Goal: Information Seeking & Learning: Learn about a topic

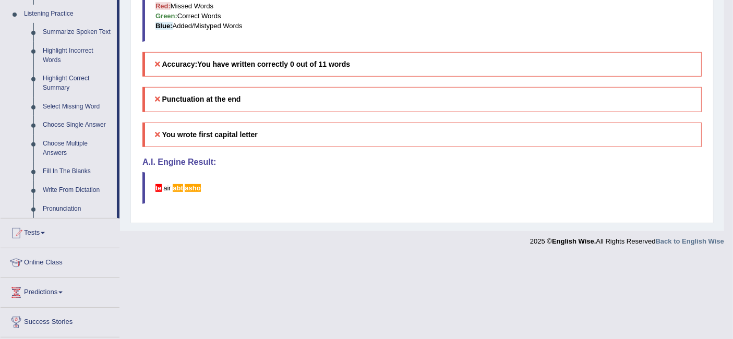
scroll to position [451, 0]
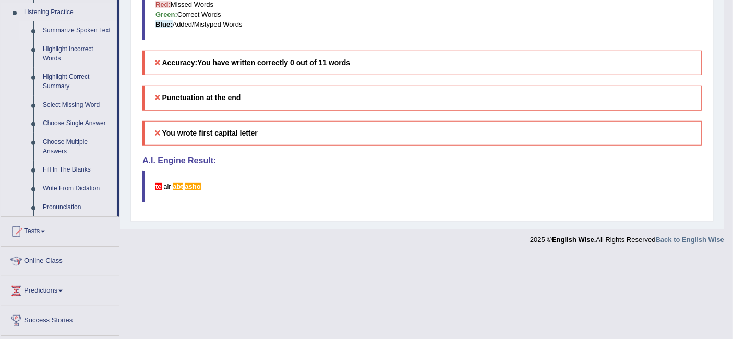
click at [96, 32] on link "Summarize Spoken Text" at bounding box center [77, 30] width 79 height 19
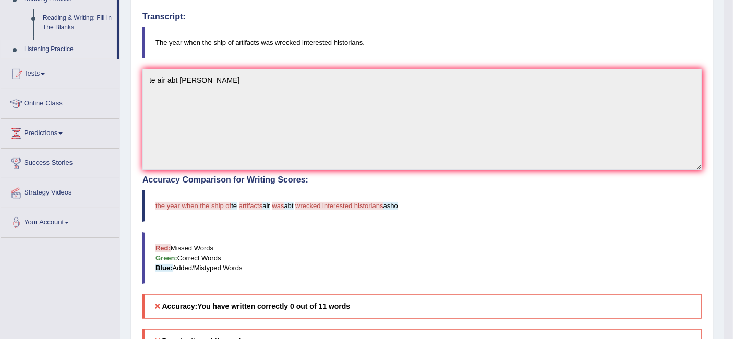
scroll to position [153, 0]
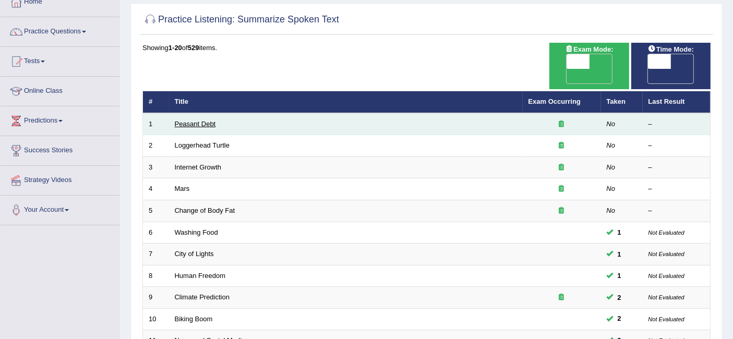
click at [197, 120] on link "Peasant Debt" at bounding box center [195, 124] width 41 height 8
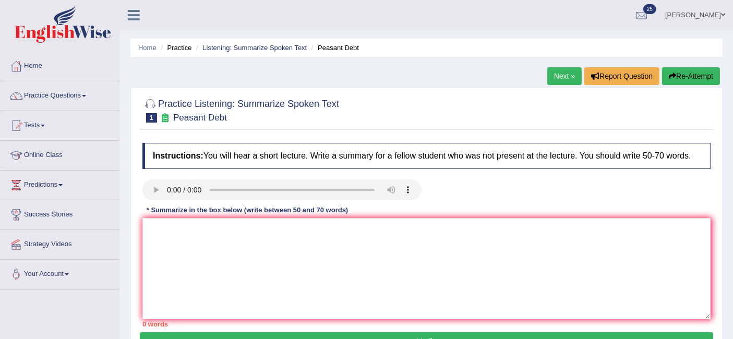
click at [342, 243] on textarea at bounding box center [426, 268] width 568 height 101
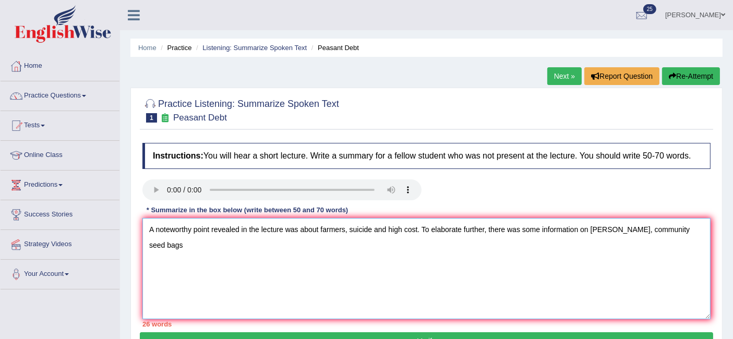
click at [601, 228] on textarea "A noteworthy point revealed in the lecture was about farmers, suicide and high …" at bounding box center [426, 268] width 568 height 101
click at [695, 228] on textarea "A noteworthy point revealed in the lecture was about farmers, suicide and high …" at bounding box center [426, 268] width 568 height 101
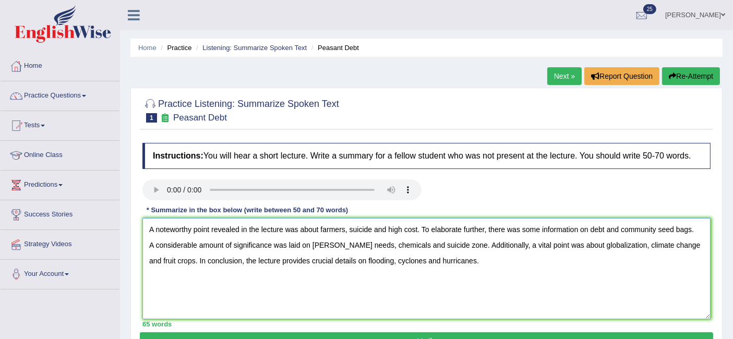
click at [371, 254] on textarea "A noteworthy point revealed in the lecture was about farmers, suicide and high …" at bounding box center [426, 268] width 568 height 101
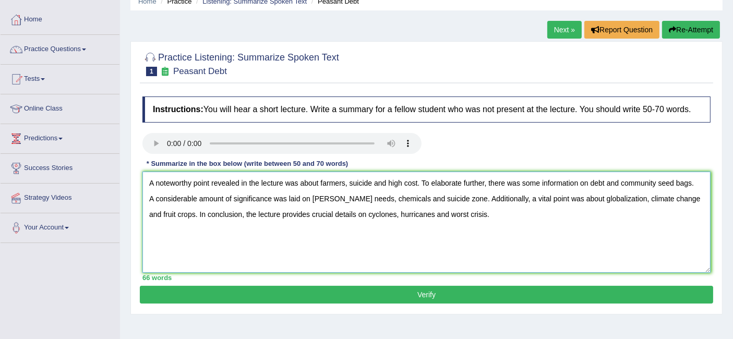
scroll to position [48, 0]
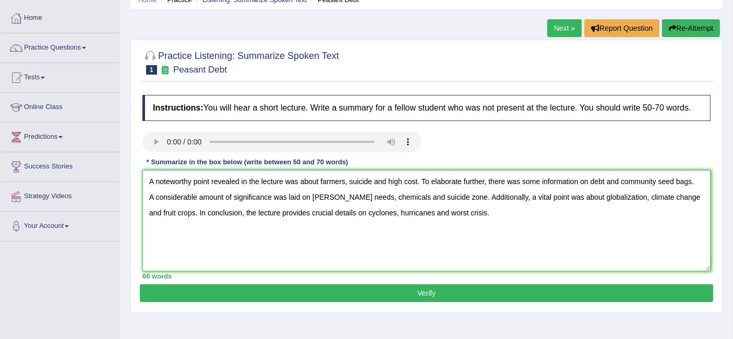
type textarea "A noteworthy point revealed in the lecture was about farmers, suicide and high …"
click at [518, 291] on button "Verify" at bounding box center [426, 293] width 573 height 18
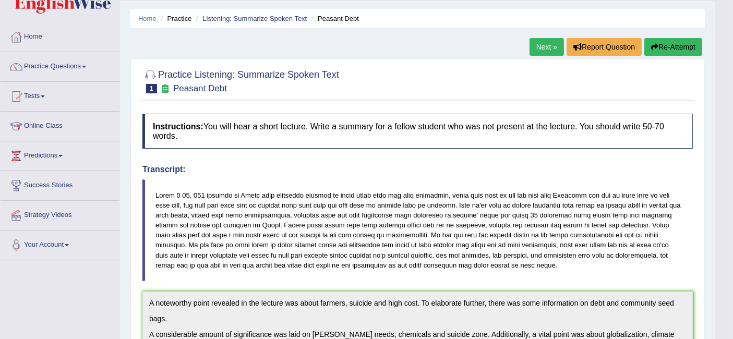
scroll to position [0, 0]
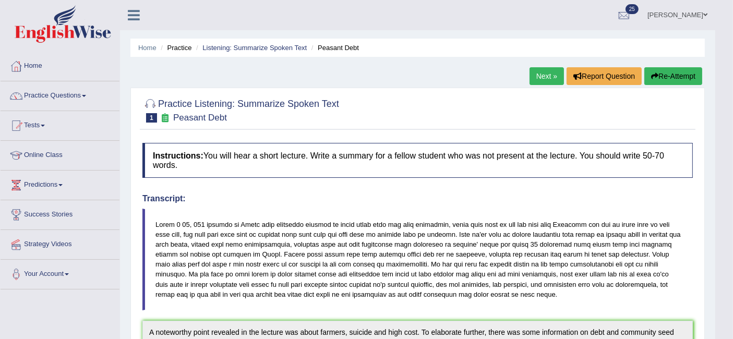
click at [75, 97] on link "Practice Questions" at bounding box center [60, 94] width 119 height 26
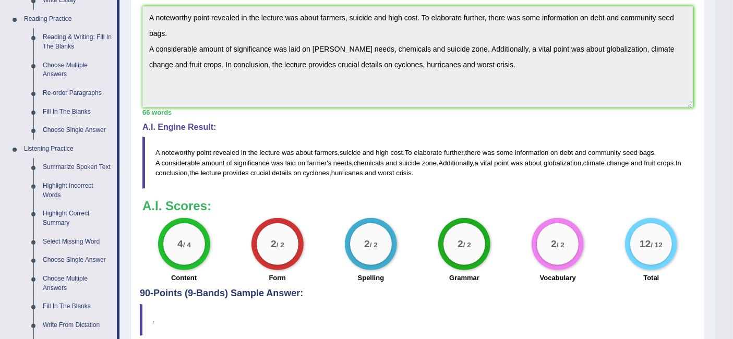
scroll to position [399, 0]
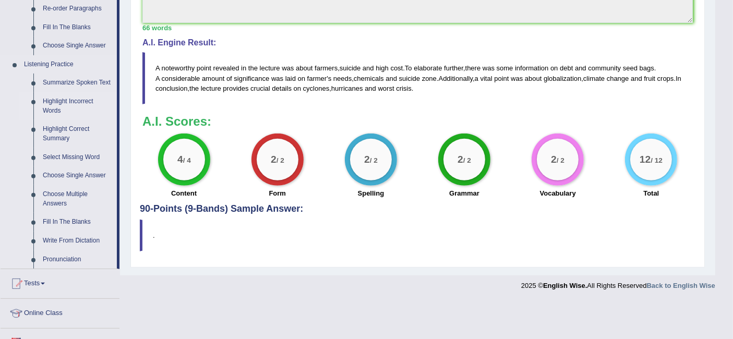
click at [79, 107] on link "Highlight Incorrect Words" at bounding box center [77, 106] width 79 height 28
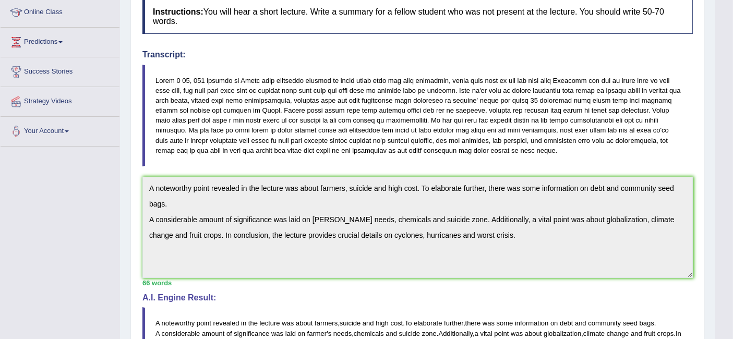
scroll to position [131, 0]
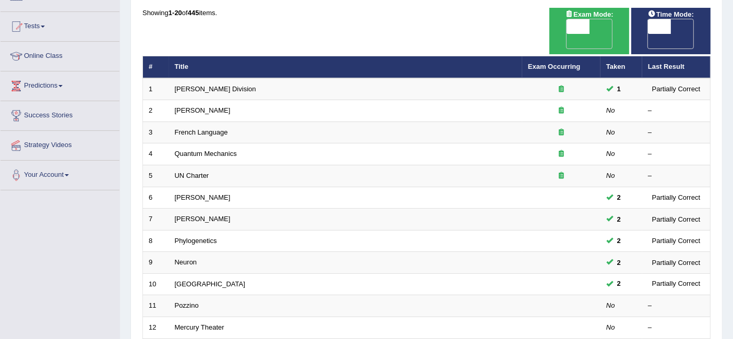
click at [202, 106] on link "Joseph Heller" at bounding box center [203, 110] width 56 height 8
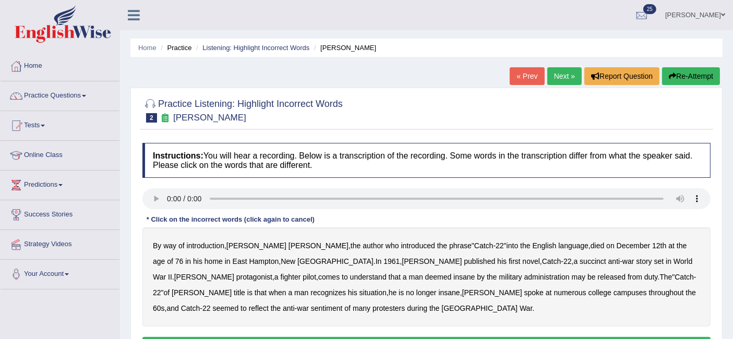
drag, startPoint x: 0, startPoint y: 0, endPoint x: 390, endPoint y: 295, distance: 488.4
click at [613, 295] on b "campuses" at bounding box center [629, 292] width 33 height 8
click at [613, 291] on b "campuses" at bounding box center [629, 292] width 33 height 8
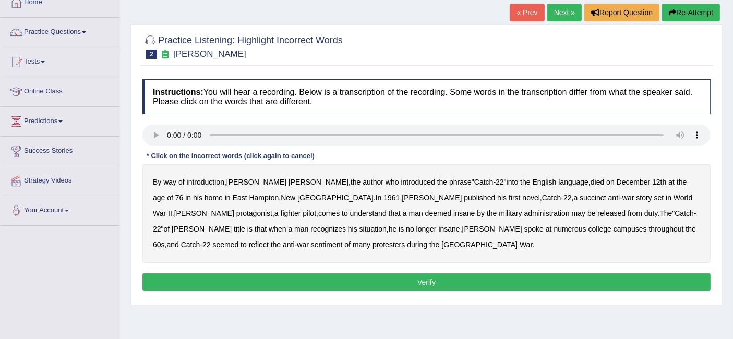
scroll to position [70, 0]
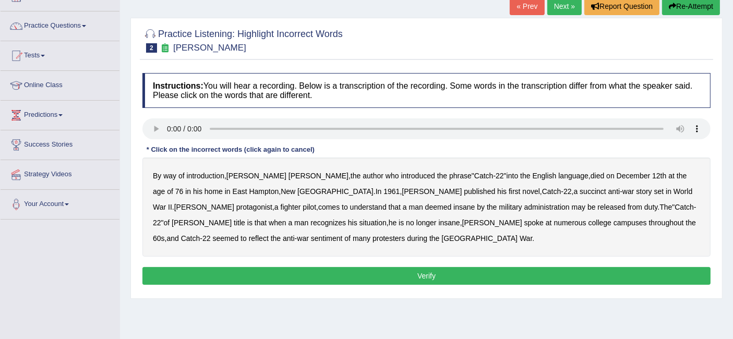
click at [579, 190] on b "succinct" at bounding box center [592, 191] width 27 height 8
click at [524, 206] on b "administration" at bounding box center [546, 207] width 45 height 8
click at [359, 224] on b "situation" at bounding box center [372, 222] width 27 height 8
click at [269, 234] on b "reflect" at bounding box center [259, 238] width 20 height 8
click at [439, 269] on button "Verify" at bounding box center [426, 276] width 568 height 18
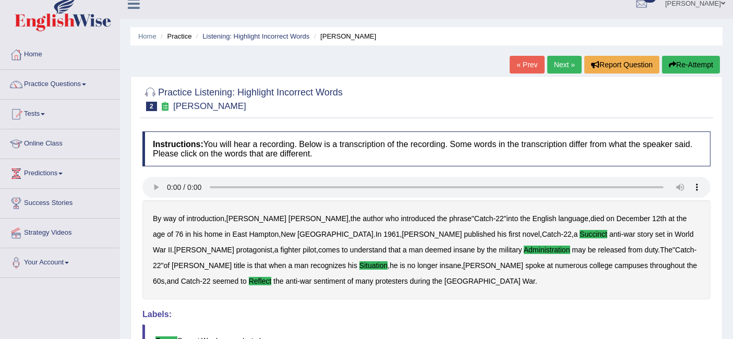
scroll to position [0, 0]
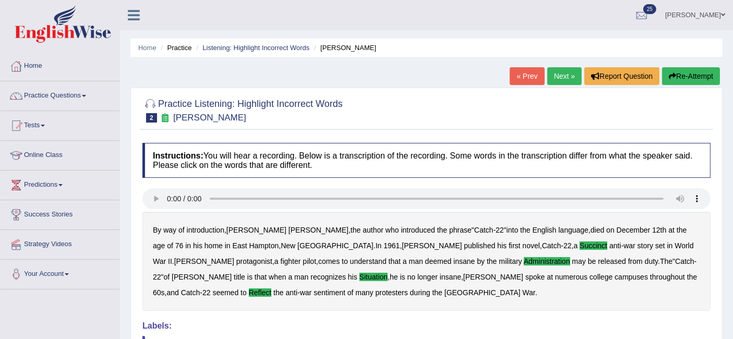
click at [79, 94] on link "Practice Questions" at bounding box center [60, 94] width 119 height 26
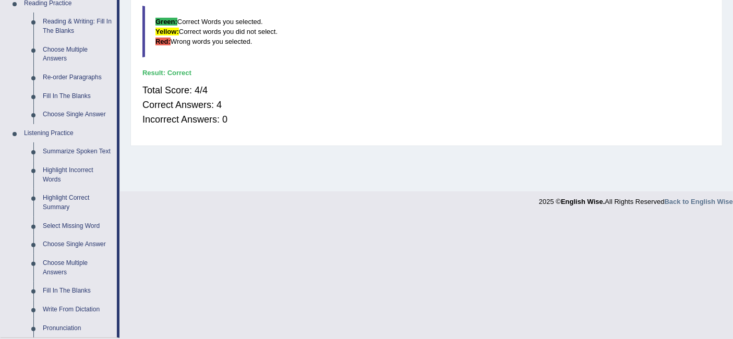
scroll to position [331, 0]
click at [67, 201] on link "Highlight Correct Summary" at bounding box center [77, 202] width 79 height 28
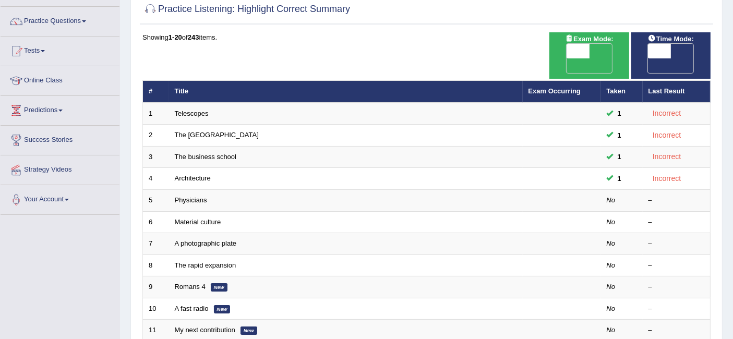
scroll to position [76, 0]
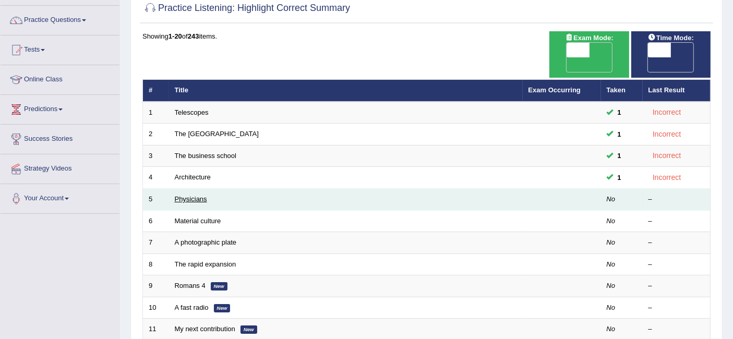
click at [197, 195] on link "Physicians" at bounding box center [191, 199] width 32 height 8
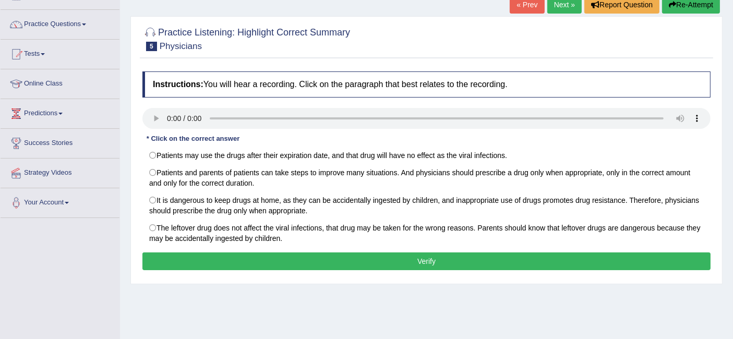
scroll to position [94, 0]
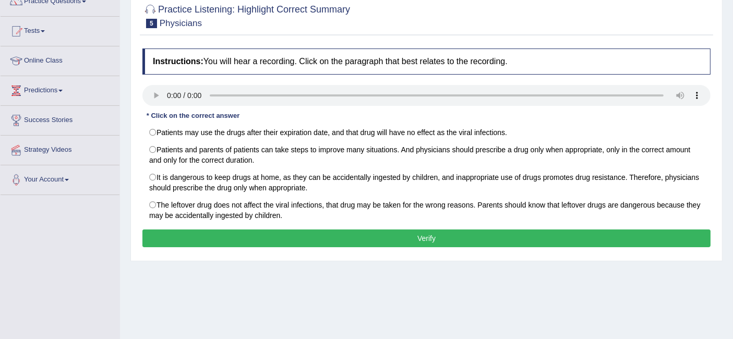
click at [150, 178] on label "It is dangerous to keep drugs at home, as they can be accidentally ingested by …" at bounding box center [426, 182] width 568 height 28
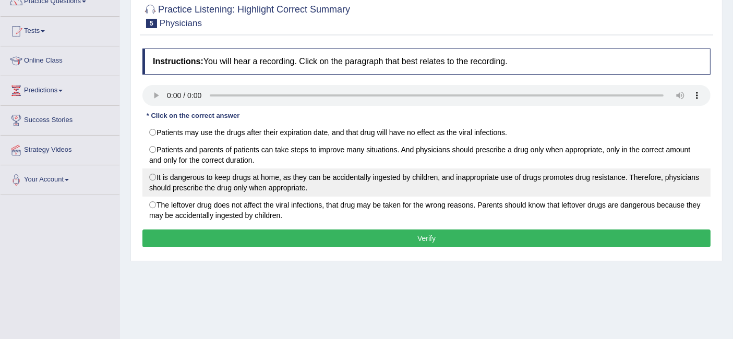
radio input "true"
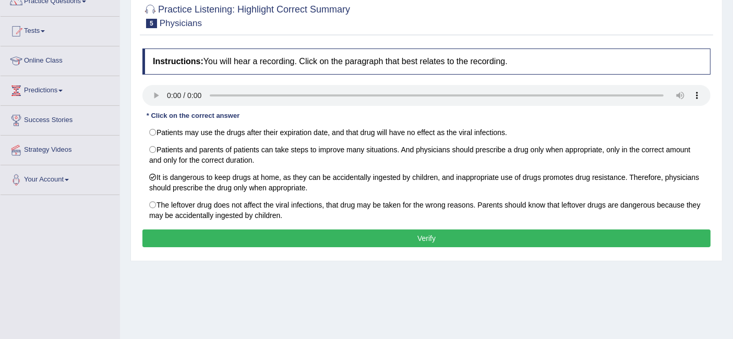
click at [447, 245] on button "Verify" at bounding box center [426, 238] width 568 height 18
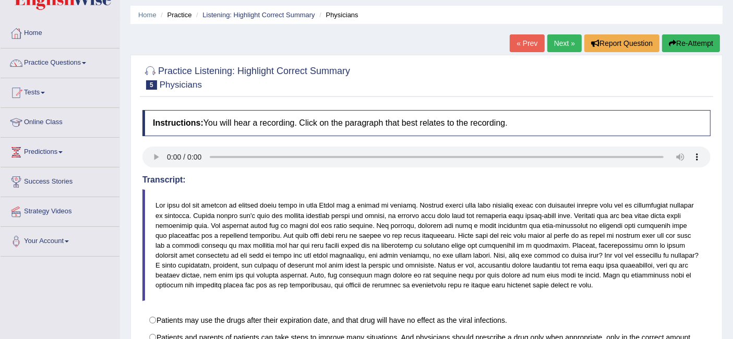
scroll to position [32, 0]
click at [558, 42] on link "Next »" at bounding box center [564, 44] width 34 height 18
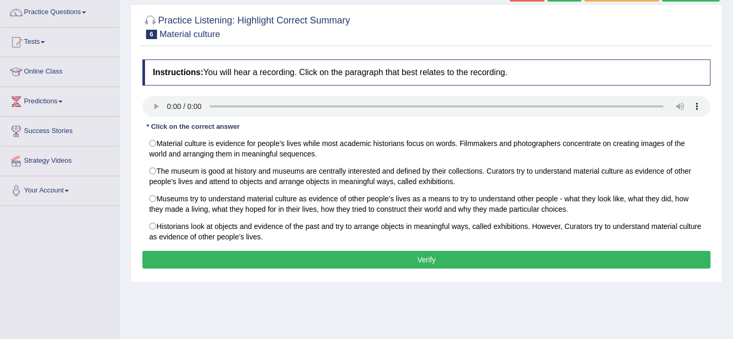
scroll to position [83, 0]
click at [439, 269] on div "Instructions: You will hear a recording. Click on the paragraph that best relat…" at bounding box center [426, 165] width 573 height 223
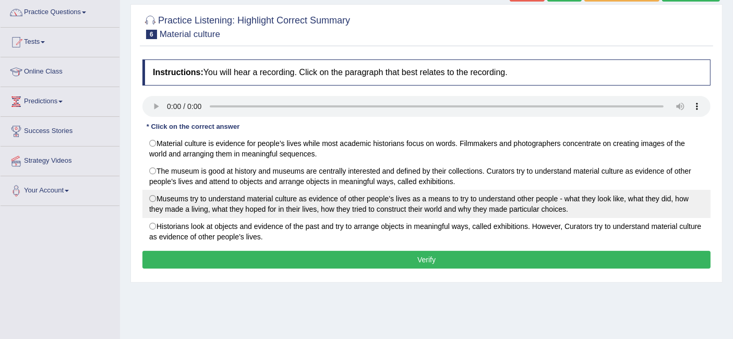
click at [152, 198] on label "Museums try to understand material culture as evidence of other people’s lives …" at bounding box center [426, 204] width 568 height 28
radio input "true"
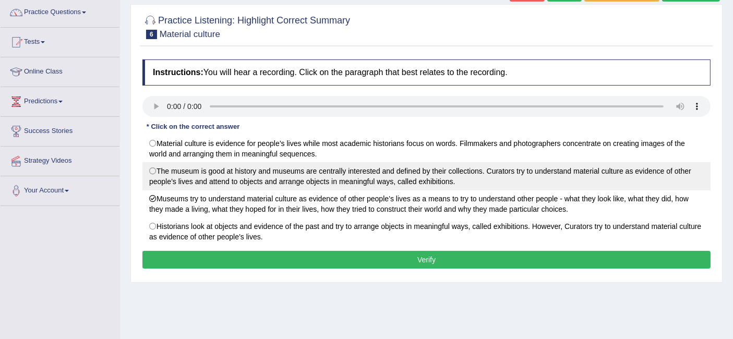
click at [155, 175] on label "The museum is good at history and museums are centrally interested and defined …" at bounding box center [426, 176] width 568 height 28
radio input "true"
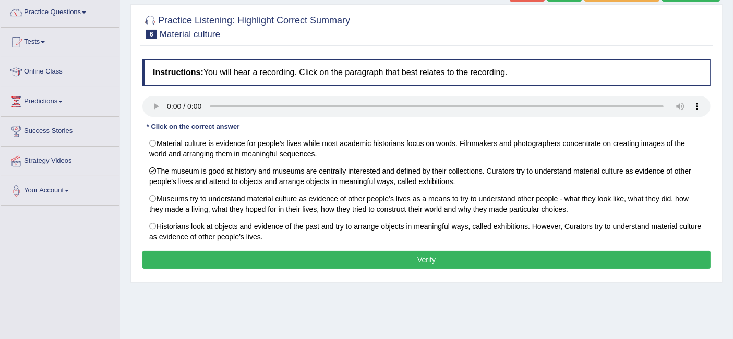
click at [251, 258] on button "Verify" at bounding box center [426, 260] width 568 height 18
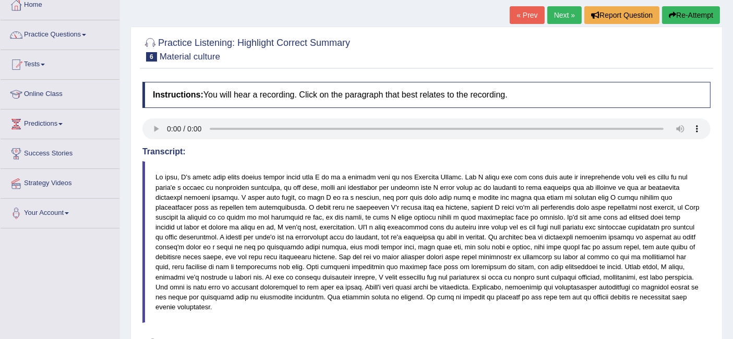
scroll to position [22, 0]
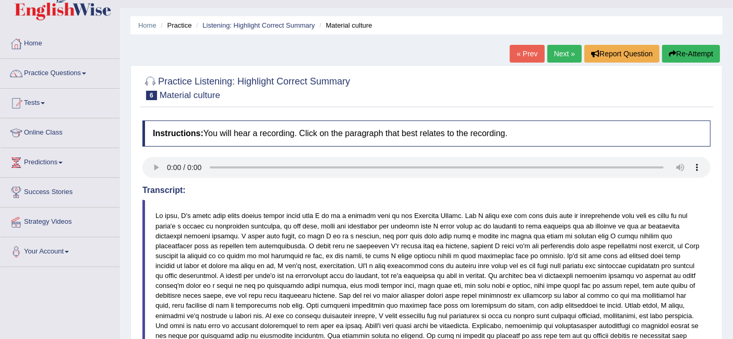
click at [86, 73] on span at bounding box center [84, 73] width 4 height 2
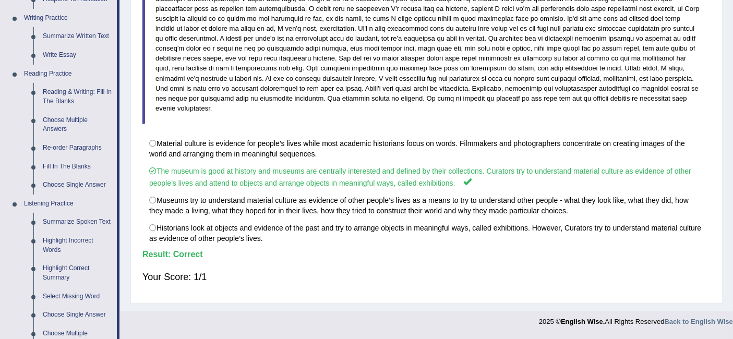
scroll to position [359, 0]
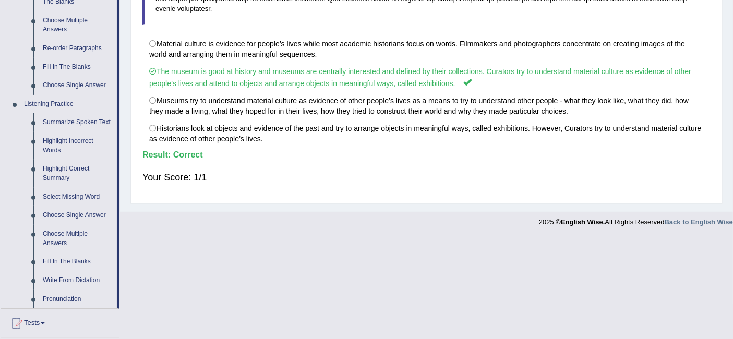
click at [87, 200] on link "Select Missing Word" at bounding box center [77, 197] width 79 height 19
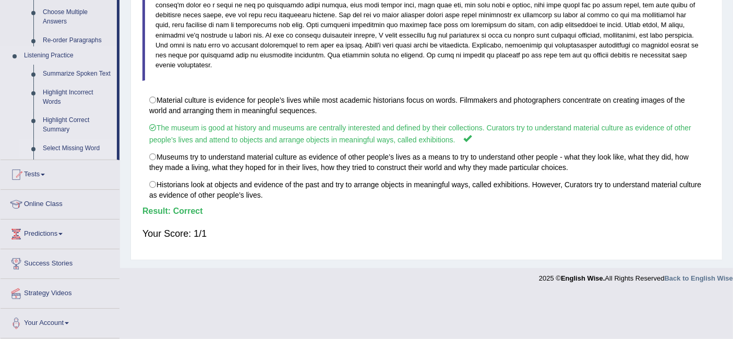
scroll to position [248, 0]
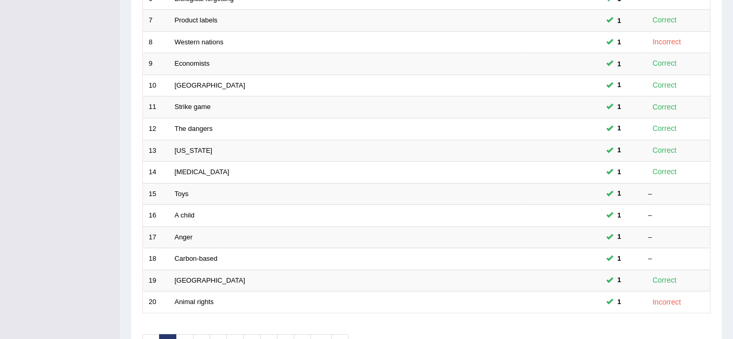
scroll to position [347, 0]
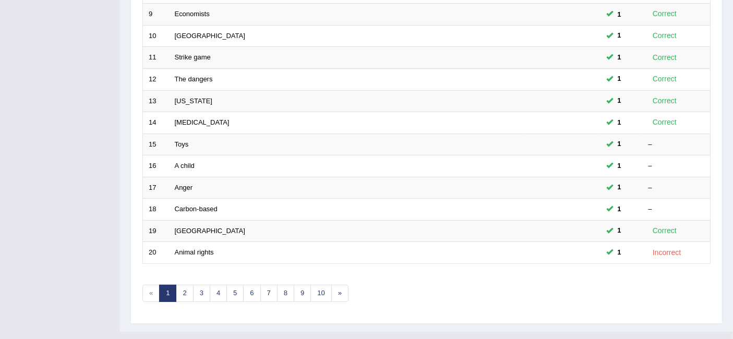
click at [184, 285] on link "2" at bounding box center [184, 293] width 17 height 17
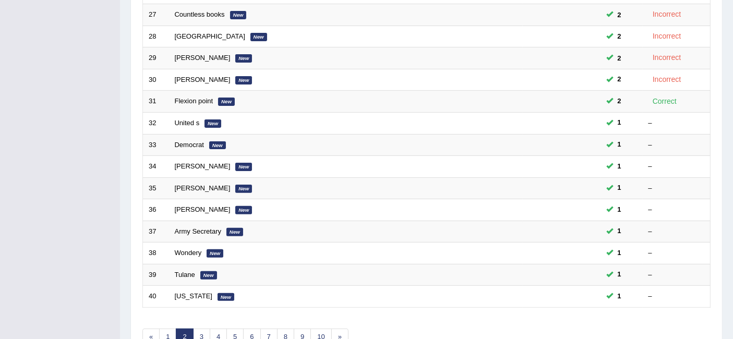
scroll to position [347, 0]
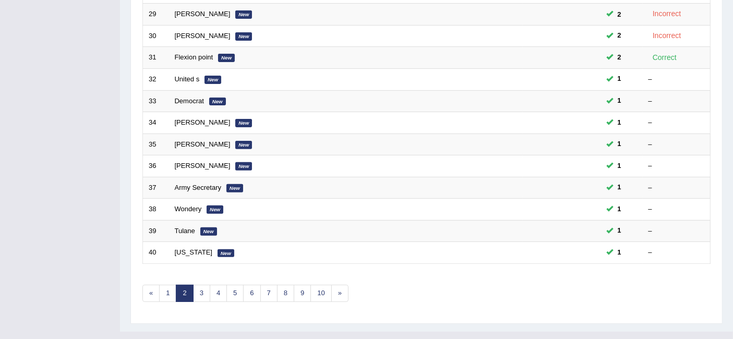
click at [201, 285] on link "3" at bounding box center [201, 293] width 17 height 17
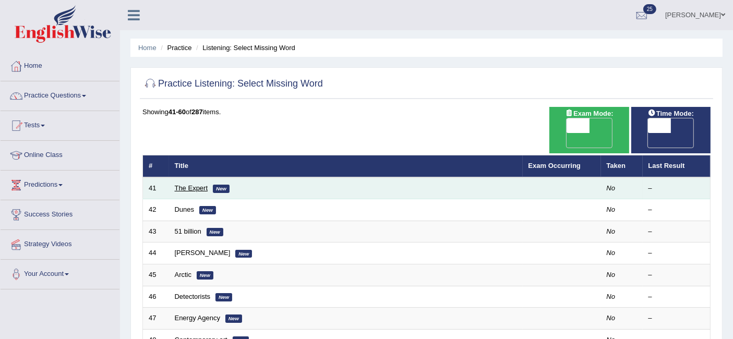
click at [197, 184] on link "The Expert" at bounding box center [191, 188] width 33 height 8
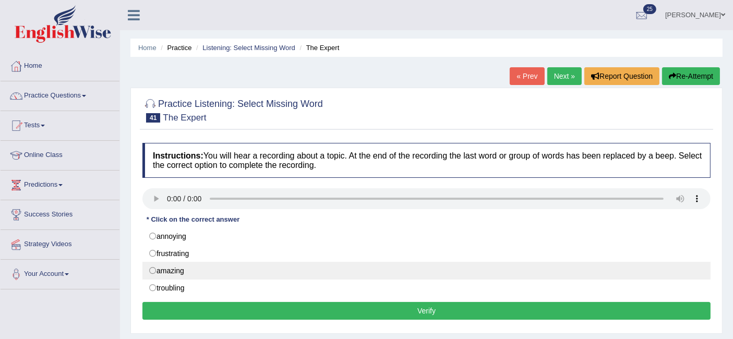
click at [153, 272] on label "amazing" at bounding box center [426, 271] width 568 height 18
radio input "true"
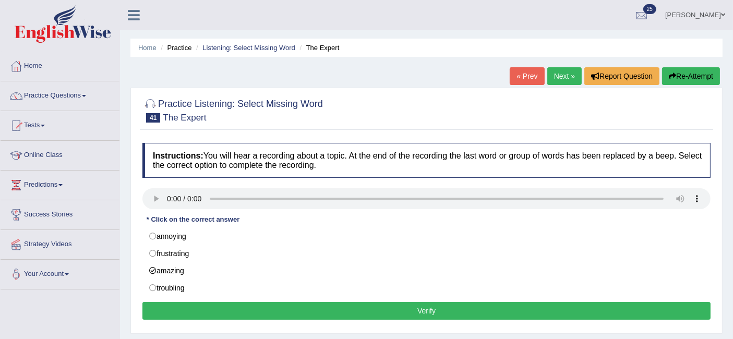
click at [471, 313] on button "Verify" at bounding box center [426, 311] width 568 height 18
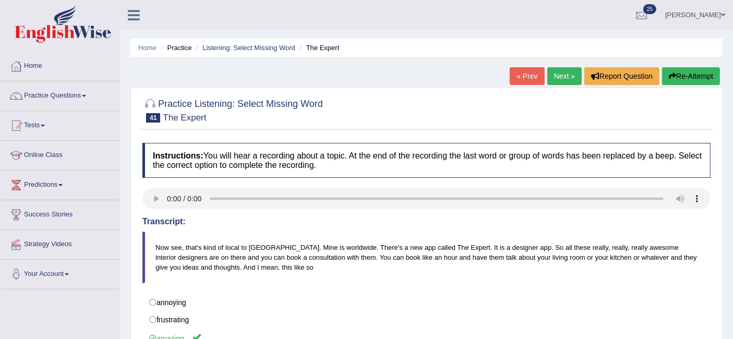
click at [561, 77] on link "Next »" at bounding box center [564, 76] width 34 height 18
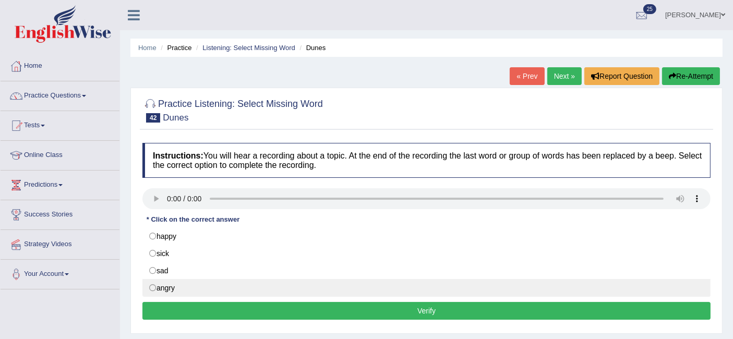
click at [152, 287] on label "angry" at bounding box center [426, 288] width 568 height 18
radio input "true"
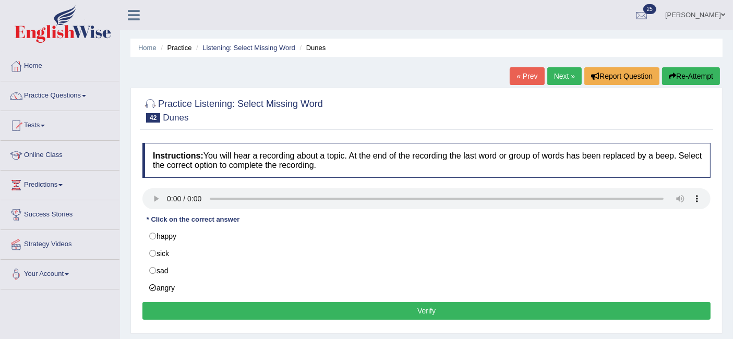
click at [201, 300] on div "Instructions: You will hear a recording about a topic. At the end of the record…" at bounding box center [426, 233] width 573 height 190
click at [207, 306] on button "Verify" at bounding box center [426, 311] width 568 height 18
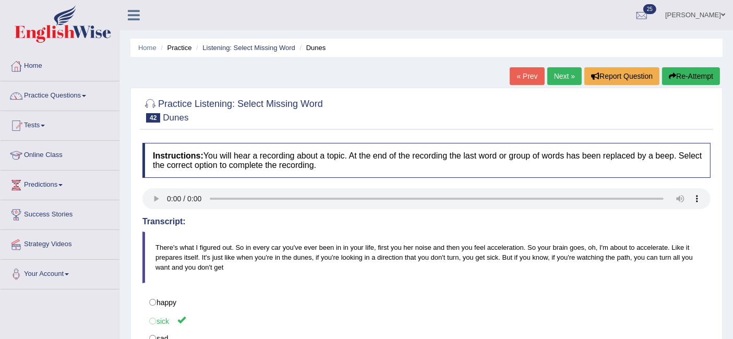
click at [562, 82] on link "Next »" at bounding box center [564, 76] width 34 height 18
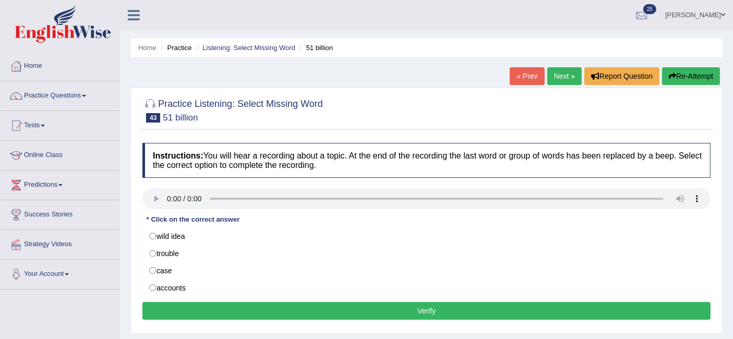
click at [207, 306] on button "Verify" at bounding box center [426, 311] width 568 height 18
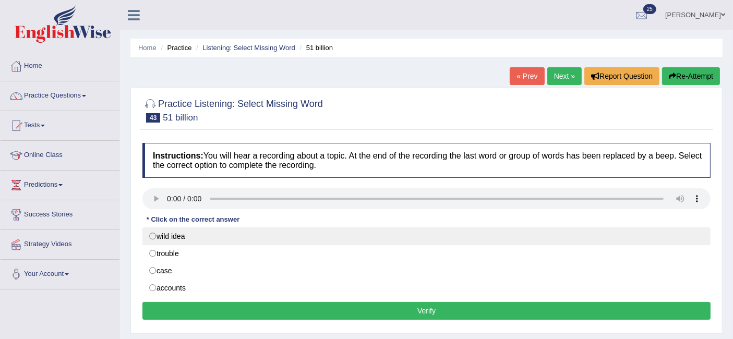
click at [154, 239] on label "wild idea" at bounding box center [426, 236] width 568 height 18
radio input "true"
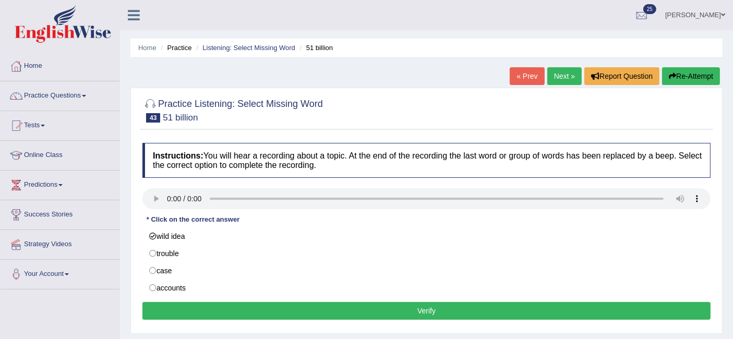
click at [216, 305] on button "Verify" at bounding box center [426, 311] width 568 height 18
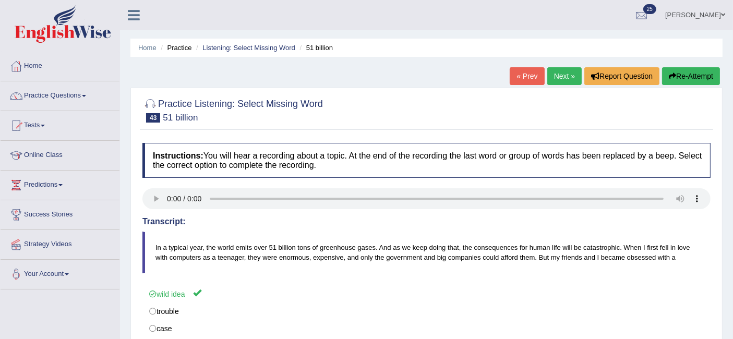
click at [78, 91] on link "Practice Questions" at bounding box center [60, 94] width 119 height 26
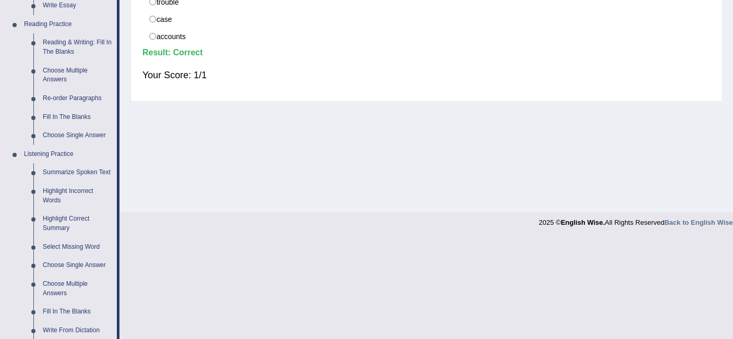
scroll to position [312, 0]
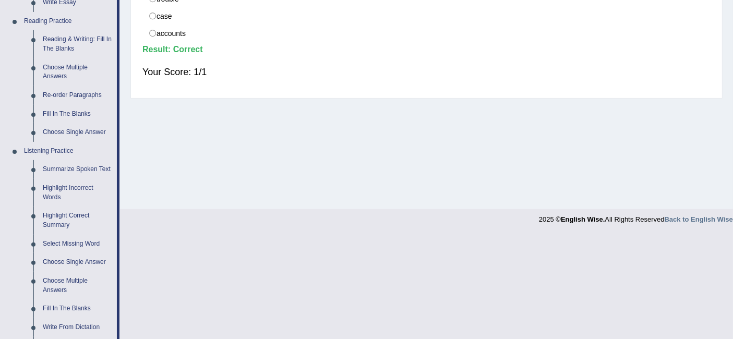
click at [84, 267] on link "Choose Single Answer" at bounding box center [77, 262] width 79 height 19
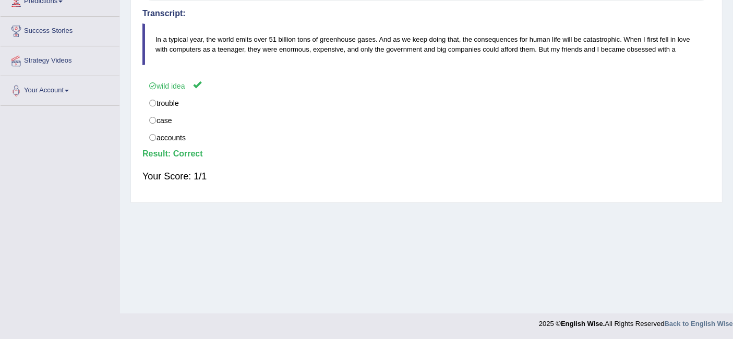
scroll to position [120, 0]
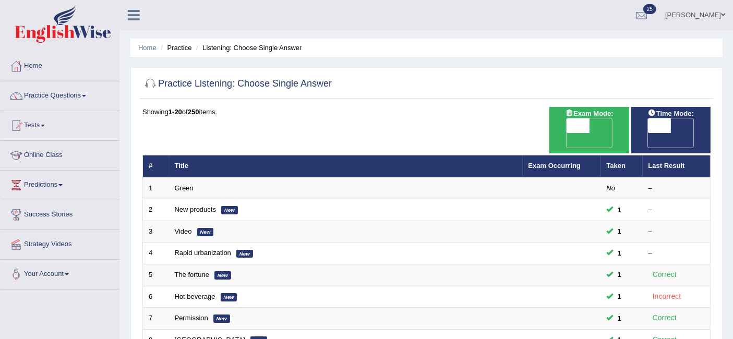
click at [87, 105] on link "Practice Questions" at bounding box center [60, 94] width 119 height 26
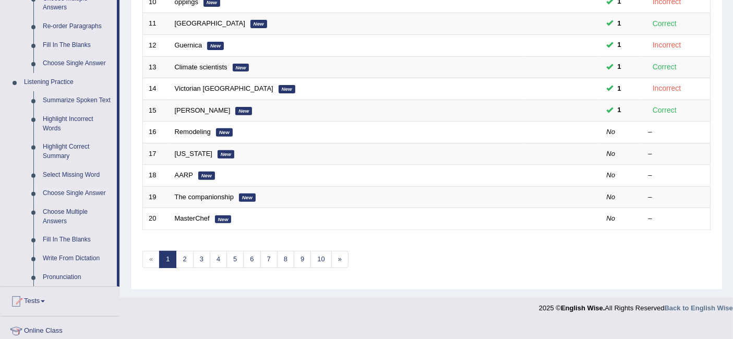
scroll to position [374, 0]
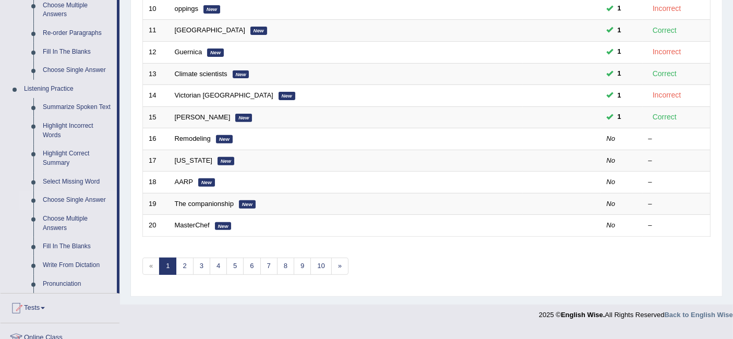
click at [192, 135] on link "Remodeling" at bounding box center [193, 139] width 36 height 8
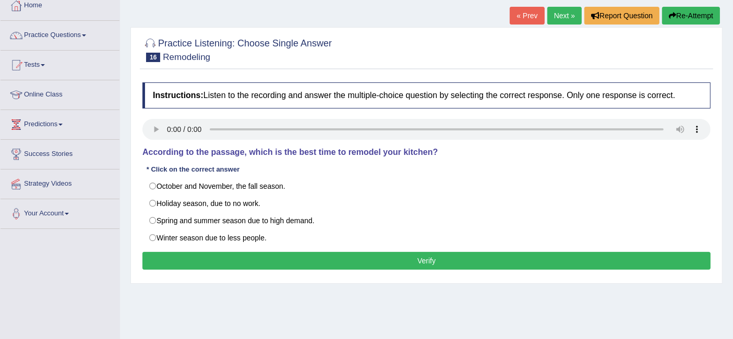
scroll to position [61, 0]
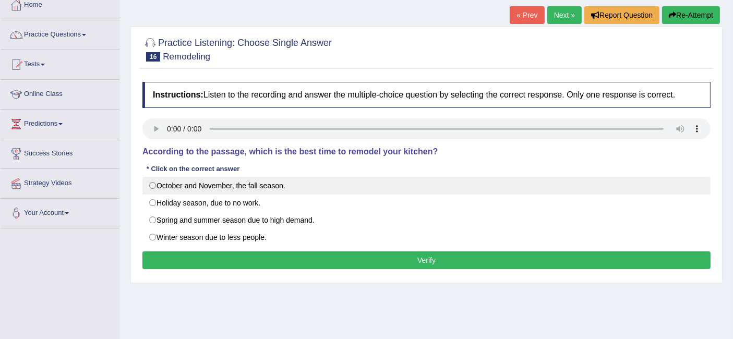
click at [154, 184] on label "October and November, the fall season." at bounding box center [426, 186] width 568 height 18
radio input "true"
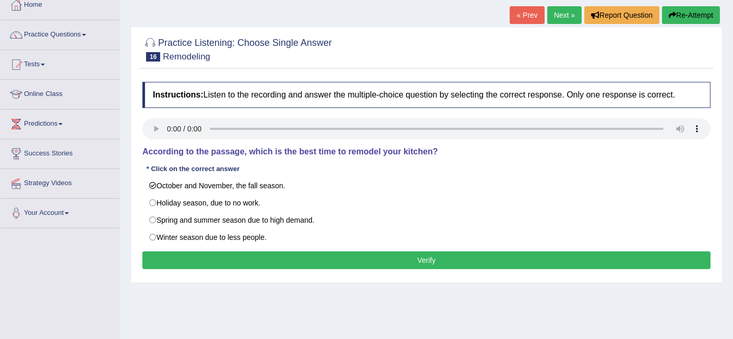
click at [263, 257] on button "Verify" at bounding box center [426, 260] width 568 height 18
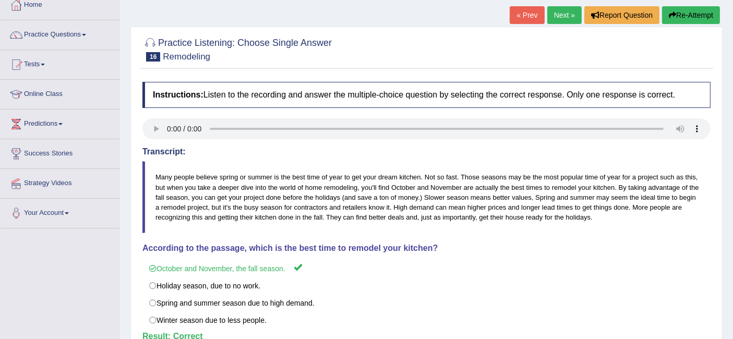
click at [553, 11] on link "Next »" at bounding box center [564, 15] width 34 height 18
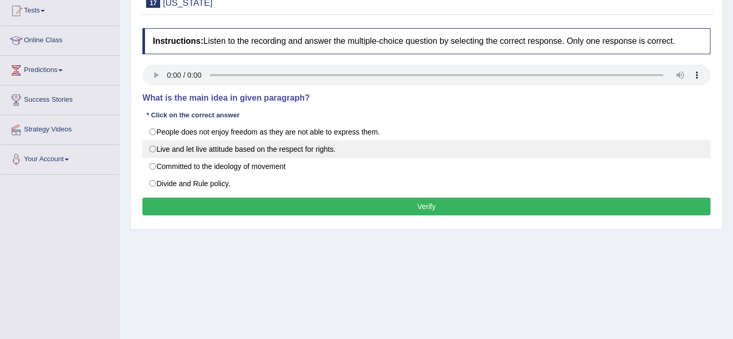
click at [156, 148] on label "Live and let live attitude based on the respect for rights." at bounding box center [426, 149] width 568 height 18
radio input "true"
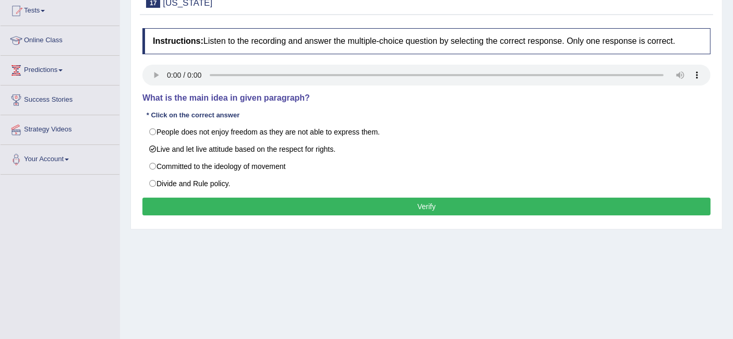
click at [367, 206] on button "Verify" at bounding box center [426, 207] width 568 height 18
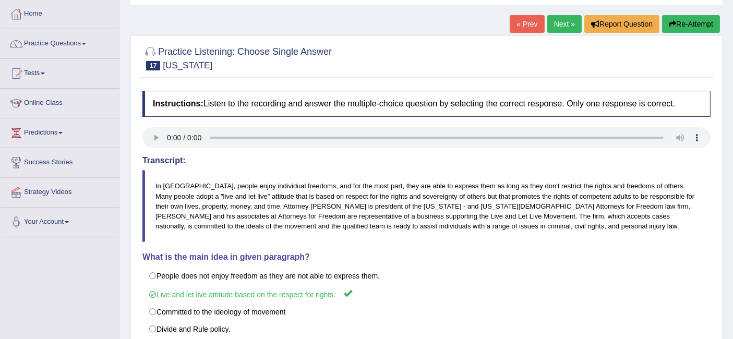
scroll to position [19, 0]
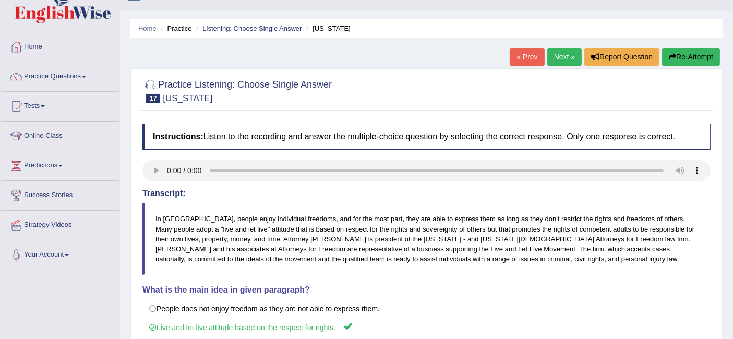
click at [86, 76] on span at bounding box center [84, 77] width 4 height 2
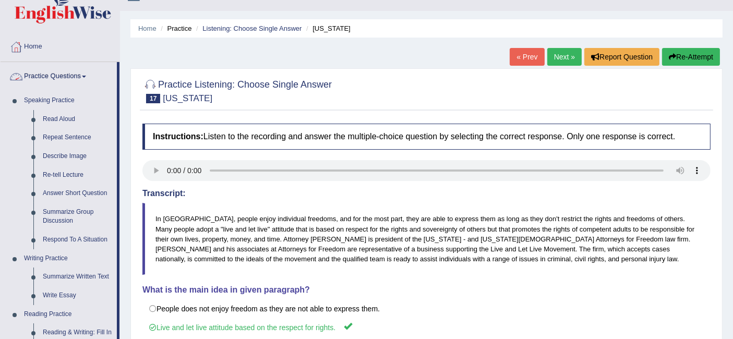
click at [79, 71] on link "Practice Questions" at bounding box center [59, 75] width 116 height 26
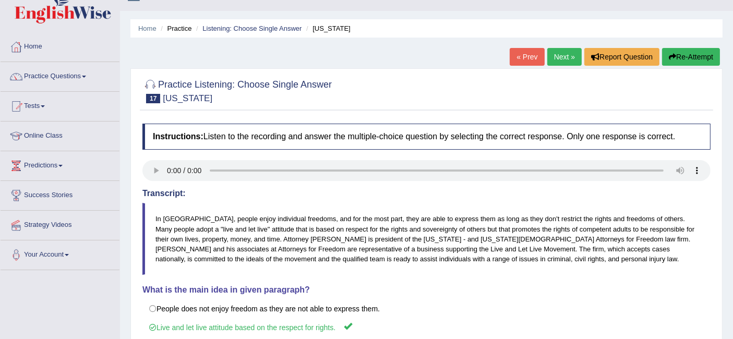
click at [86, 76] on span at bounding box center [84, 77] width 4 height 2
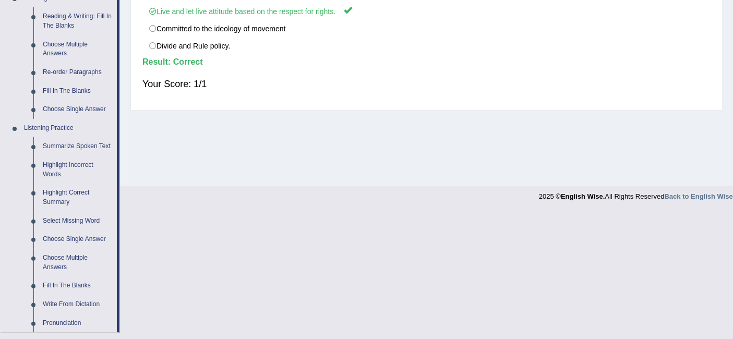
scroll to position [343, 0]
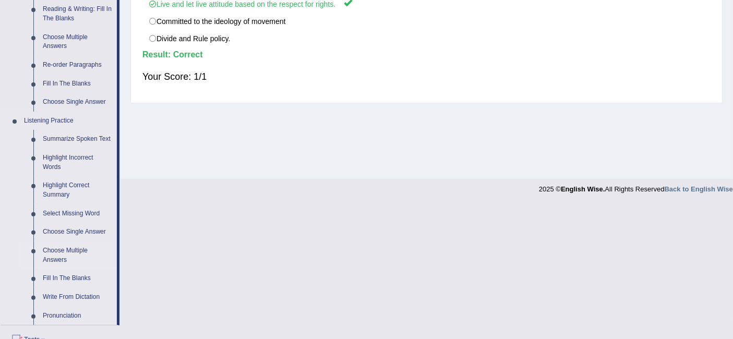
click at [75, 256] on link "Choose Multiple Answers" at bounding box center [77, 255] width 79 height 28
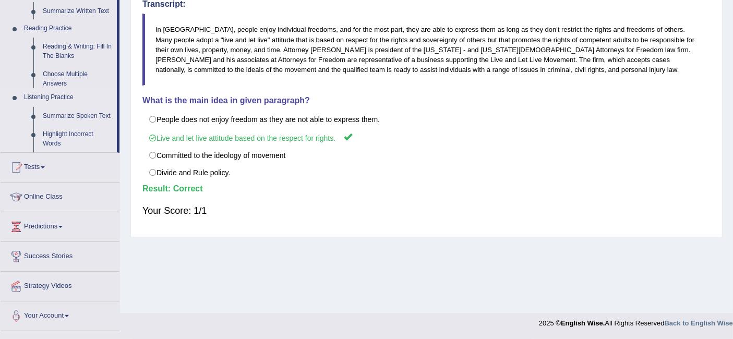
scroll to position [208, 0]
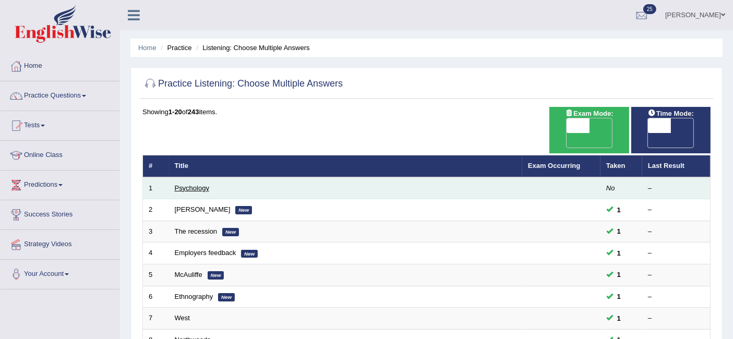
click at [201, 184] on link "Psychology" at bounding box center [192, 188] width 34 height 8
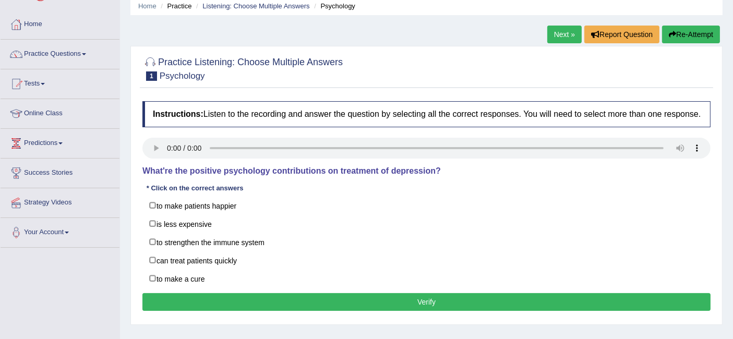
scroll to position [52, 0]
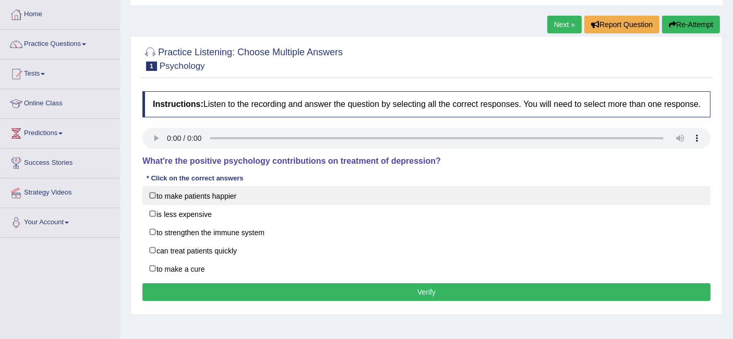
click at [152, 193] on label "to make patients happier" at bounding box center [426, 195] width 568 height 19
checkbox input "true"
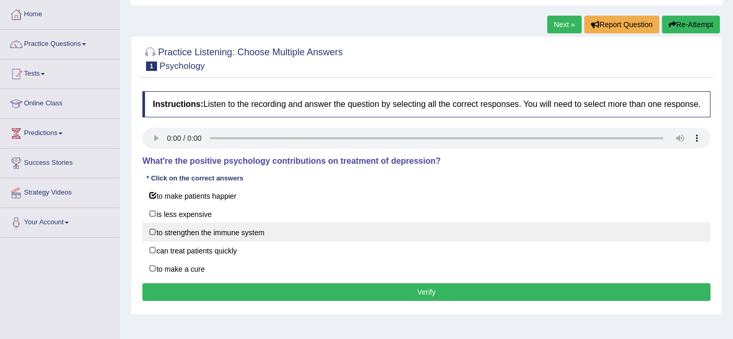
click at [151, 229] on label "to strengthen the immune system" at bounding box center [426, 232] width 568 height 19
checkbox input "true"
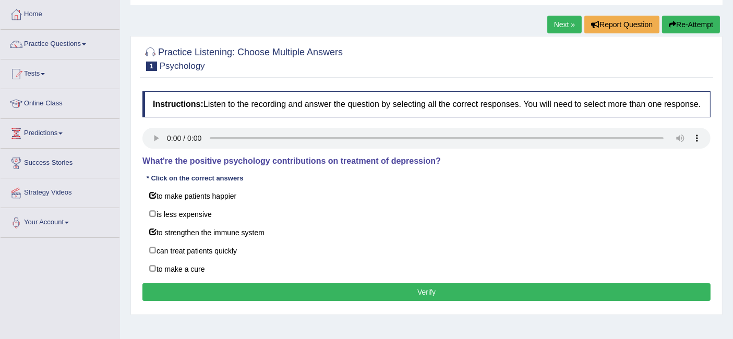
click at [240, 290] on button "Verify" at bounding box center [426, 292] width 568 height 18
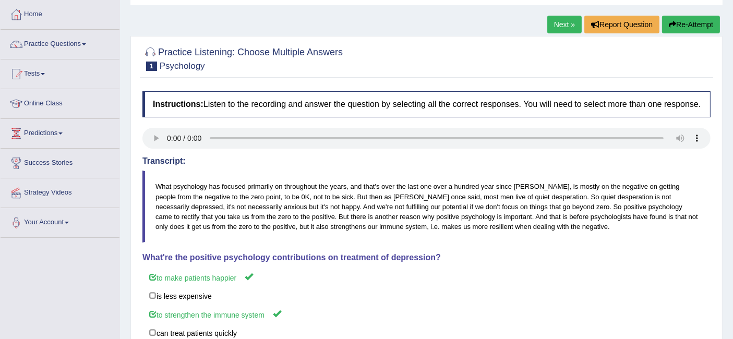
click at [71, 37] on link "Practice Questions" at bounding box center [60, 43] width 119 height 26
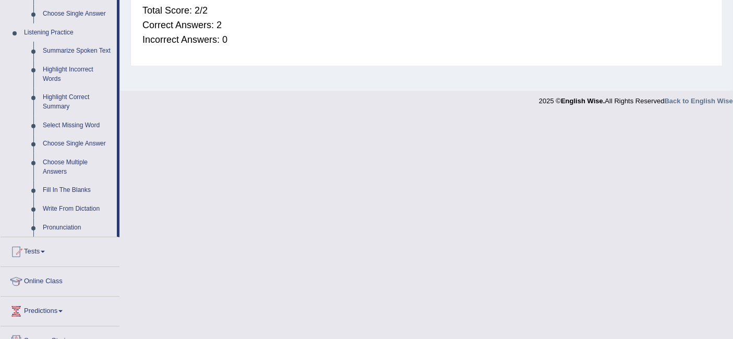
scroll to position [433, 0]
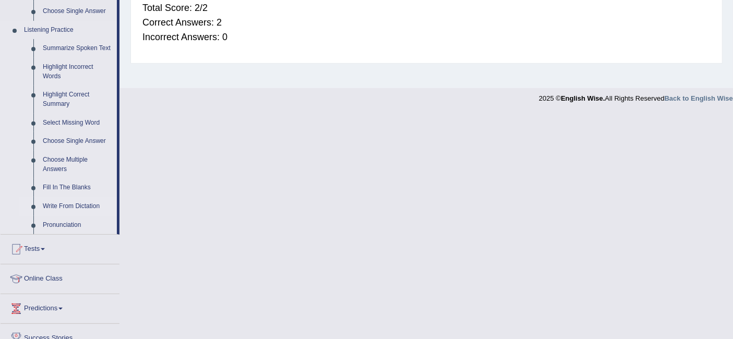
click at [79, 210] on link "Write From Dictation" at bounding box center [77, 206] width 79 height 19
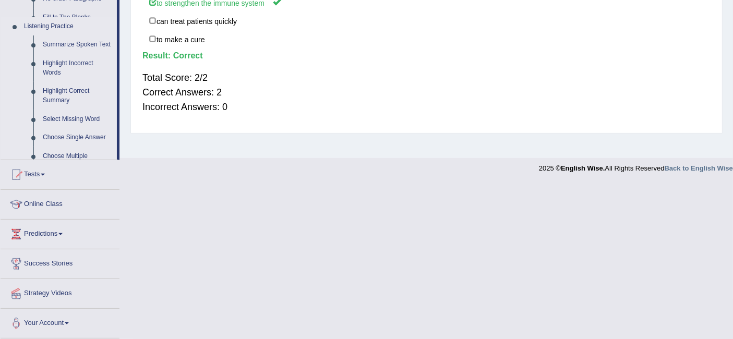
scroll to position [208, 0]
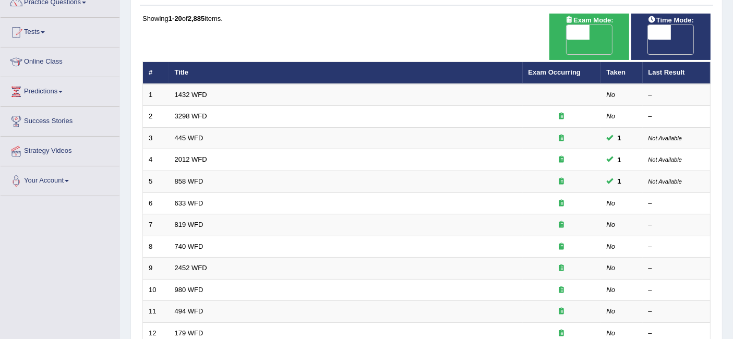
scroll to position [94, 0]
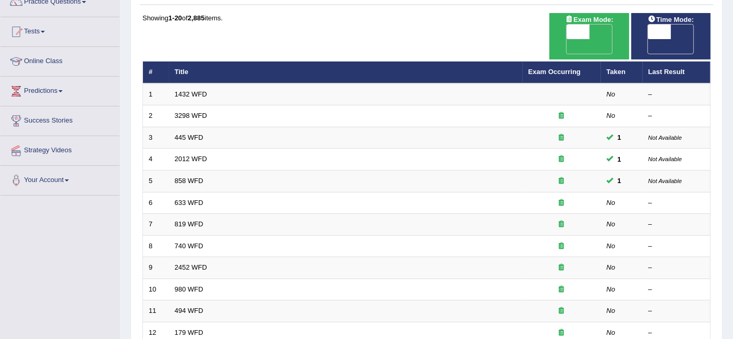
click at [203, 90] on link "1432 WFD" at bounding box center [191, 94] width 32 height 8
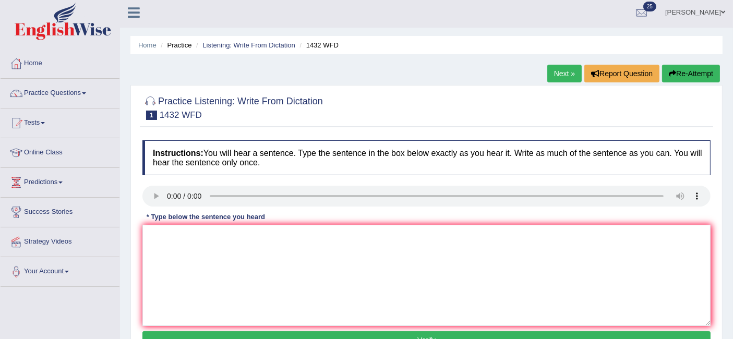
scroll to position [3, 0]
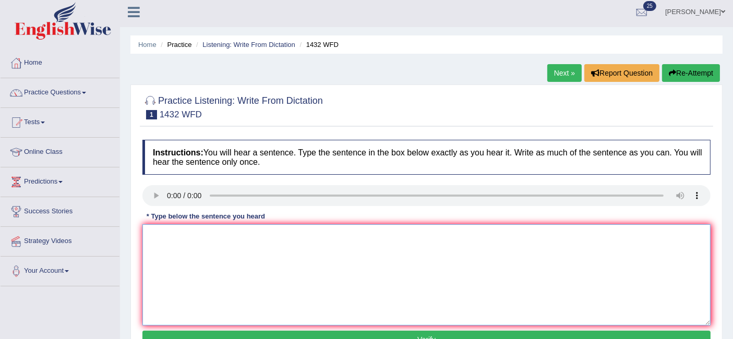
click at [242, 256] on textarea at bounding box center [426, 274] width 568 height 101
click at [204, 236] on textarea "More physical activty is beneficial to your health." at bounding box center [426, 274] width 568 height 101
click at [210, 237] on textarea "More physical activty is beneficial to your health." at bounding box center [426, 274] width 568 height 101
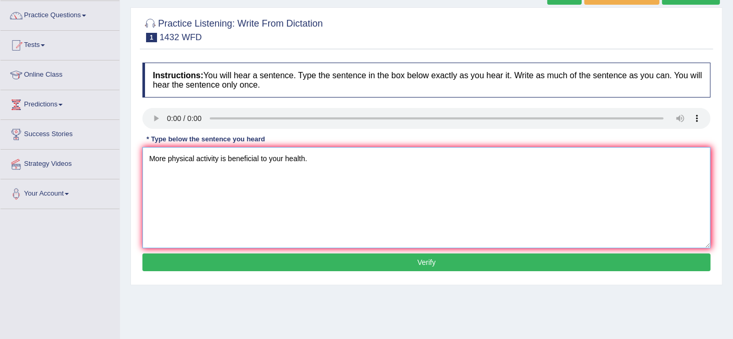
scroll to position [120, 0]
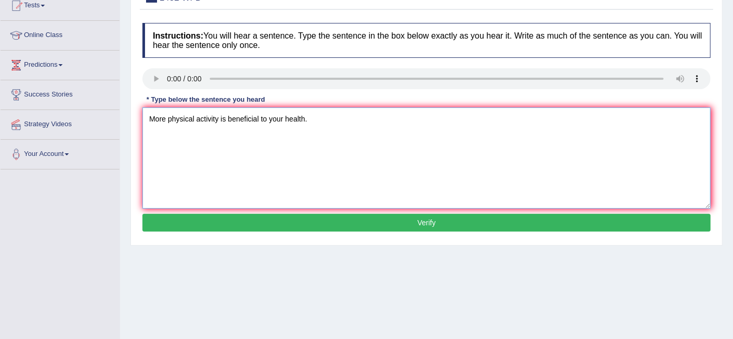
type textarea "More physical activity is beneficial to your health."
click at [444, 216] on button "Verify" at bounding box center [426, 223] width 568 height 18
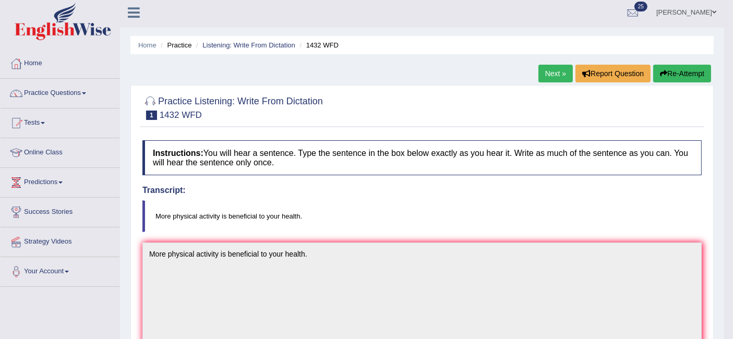
scroll to position [0, 0]
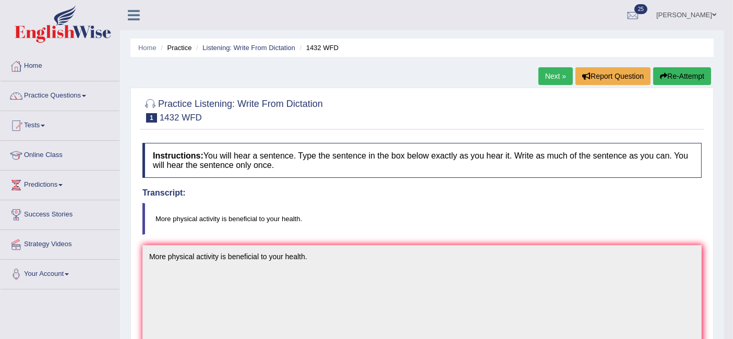
click at [545, 74] on link "Next »" at bounding box center [555, 76] width 34 height 18
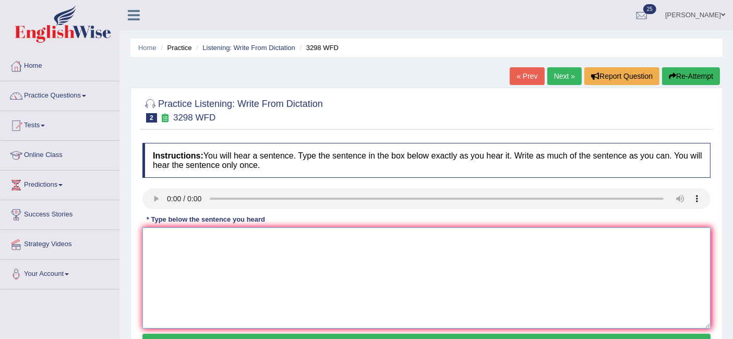
click at [412, 275] on textarea at bounding box center [426, 277] width 568 height 101
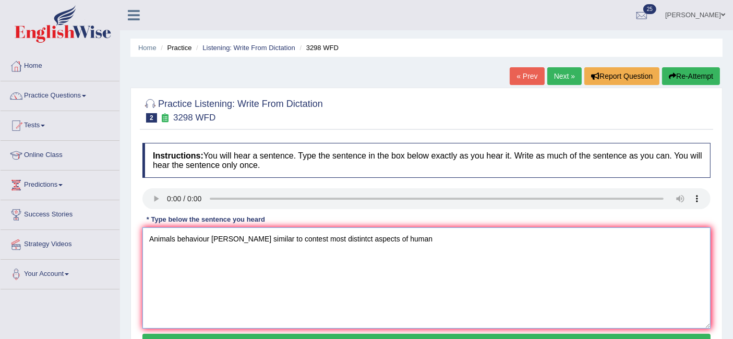
click at [220, 239] on textarea "Animals behaviour mire similar to contest most distintct aspects of human" at bounding box center [426, 277] width 568 height 101
click at [301, 239] on textarea "Animals behaviour more similar to contest most distintct aspects of human" at bounding box center [426, 277] width 568 height 101
click at [396, 236] on textarea "Animals behaviour more similar to contest most distintct aspects of human" at bounding box center [426, 277] width 568 height 101
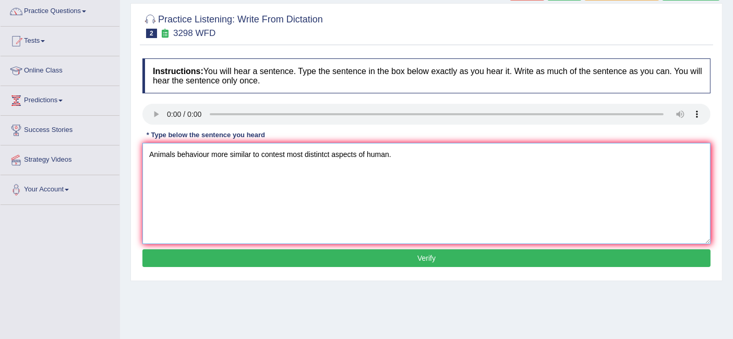
click at [448, 240] on textarea "Animals behaviour more similar to contest most distintct aspects of human." at bounding box center [426, 193] width 568 height 101
type textarea "Animals behaviour more similar to contest most distintct aspects of human."
click at [451, 263] on button "Verify" at bounding box center [426, 258] width 568 height 18
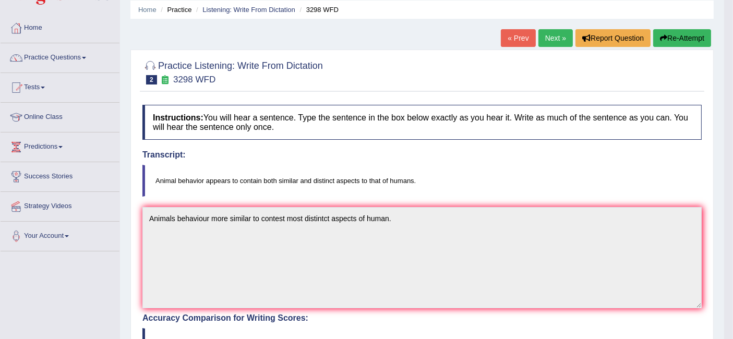
scroll to position [0, 0]
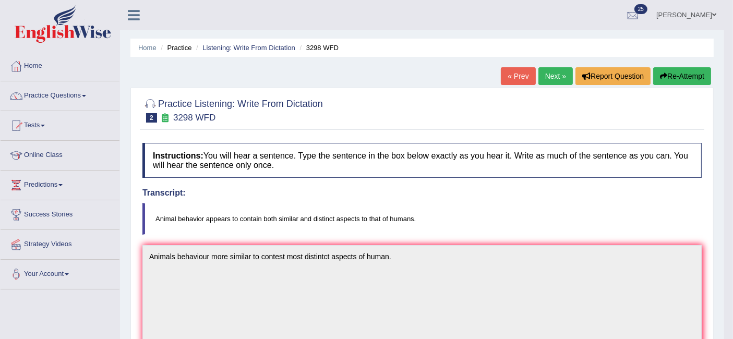
click at [545, 75] on link "Next »" at bounding box center [555, 76] width 34 height 18
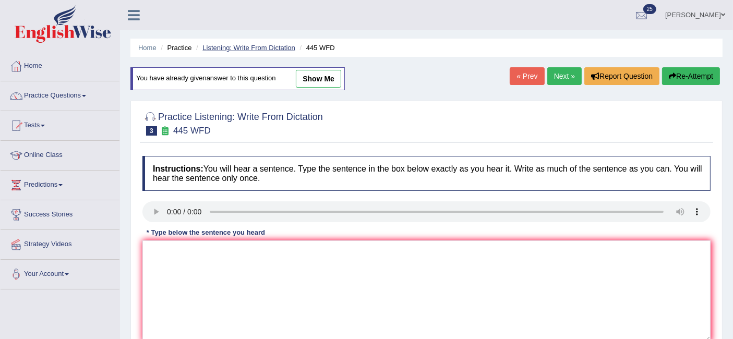
click at [250, 44] on link "Listening: Write From Dictation" at bounding box center [248, 48] width 93 height 8
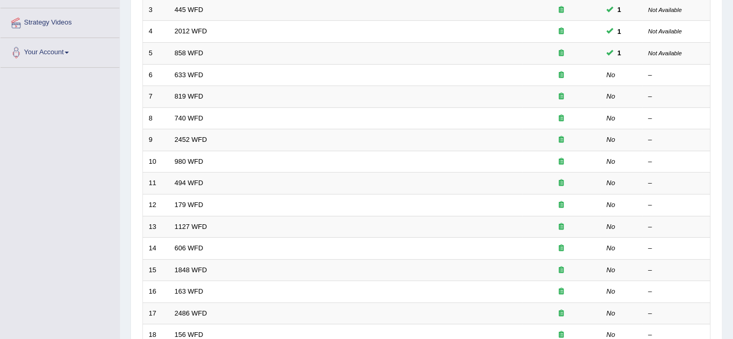
scroll to position [222, 0]
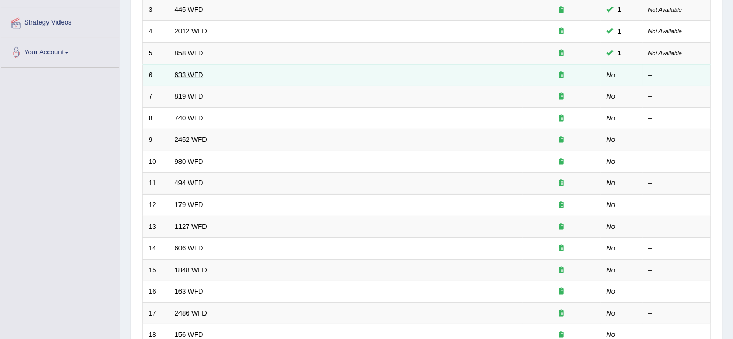
click at [193, 71] on link "633 WFD" at bounding box center [189, 75] width 29 height 8
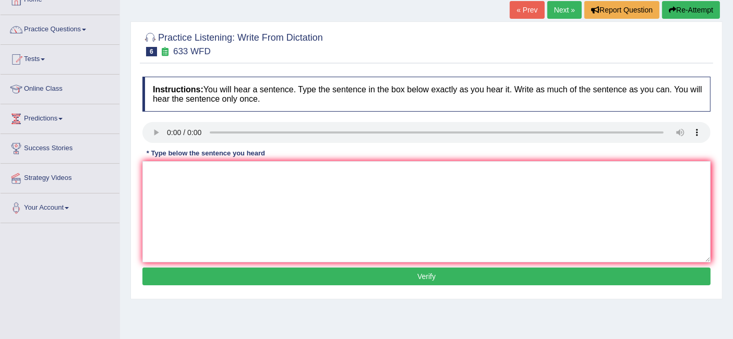
scroll to position [67, 0]
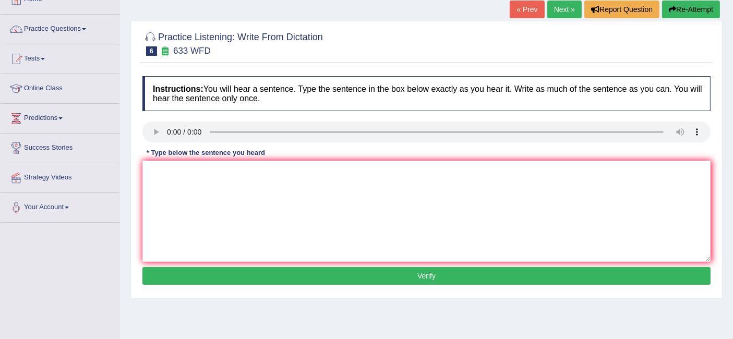
click at [198, 204] on textarea at bounding box center [426, 211] width 568 height 101
click at [247, 174] on textarea "Research shows that exericing makes us feel better." at bounding box center [426, 211] width 568 height 101
type textarea "Research shows that exercising makes us feel better."
click at [341, 273] on button "Verify" at bounding box center [426, 276] width 568 height 18
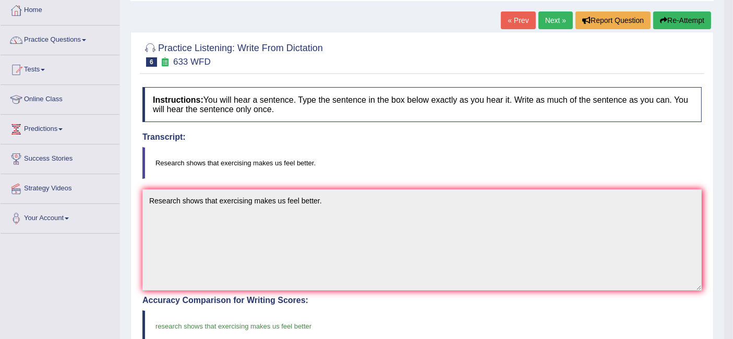
scroll to position [37, 0]
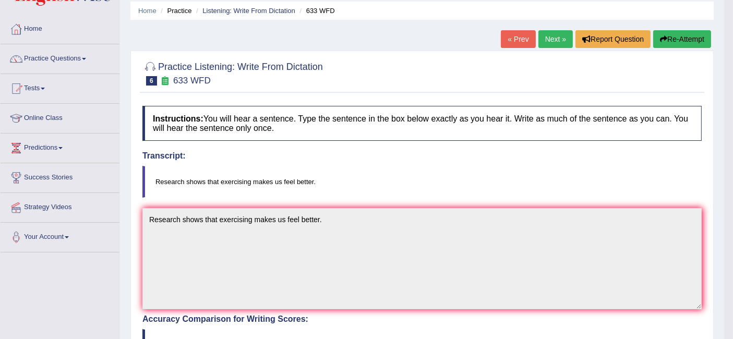
click at [553, 36] on link "Next »" at bounding box center [555, 39] width 34 height 18
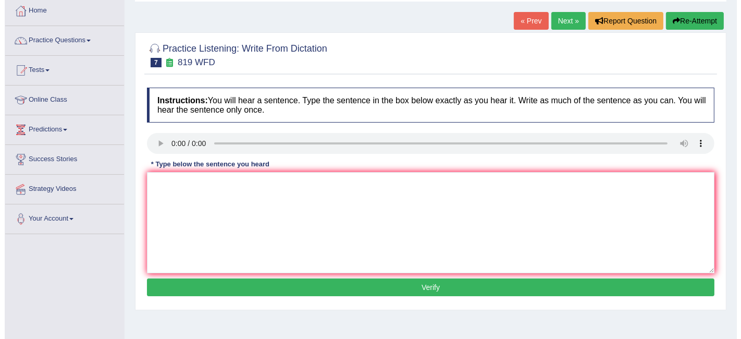
scroll to position [59, 0]
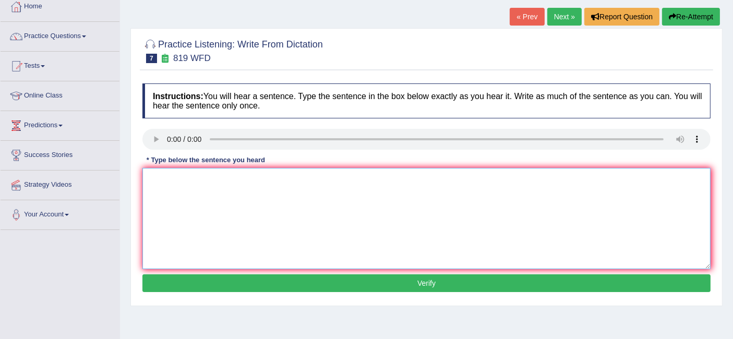
click at [244, 210] on textarea at bounding box center [426, 218] width 568 height 101
type textarea "Plants are able to continue growering towards their life."
click at [432, 274] on button "Verify" at bounding box center [426, 283] width 568 height 18
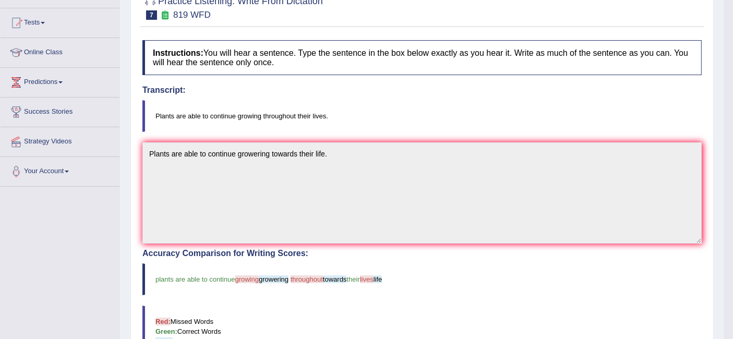
scroll to position [0, 0]
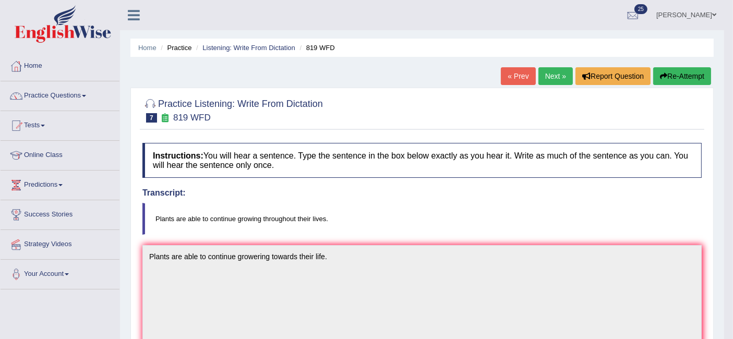
click at [550, 82] on link "Next »" at bounding box center [555, 76] width 34 height 18
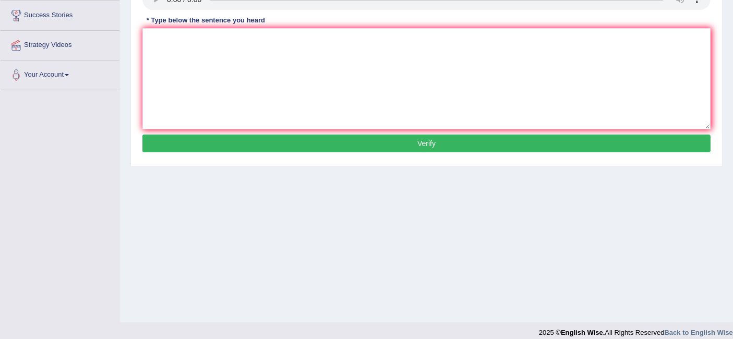
scroll to position [208, 0]
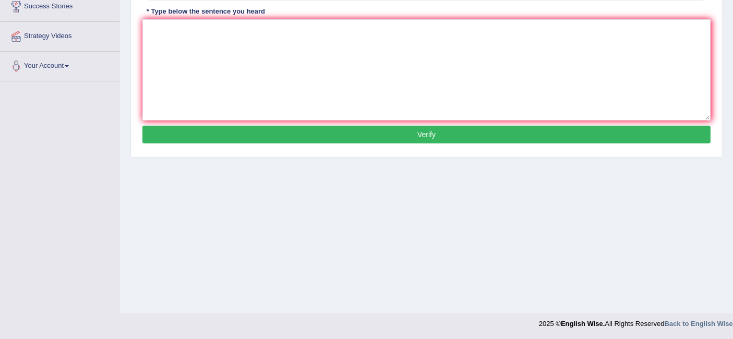
click at [278, 63] on textarea at bounding box center [426, 69] width 568 height 101
click at [341, 273] on div "Home Practice Listening: Write From Dictation 740 WFD « Prev Next » Report Ques…" at bounding box center [426, 52] width 613 height 521
click at [152, 26] on textarea "a series of observation ws carried out in the calss room." at bounding box center [426, 69] width 568 height 101
click at [236, 32] on textarea "A series of observation ws carried out in the calss room." at bounding box center [426, 69] width 568 height 101
click at [310, 29] on textarea "A series of observation was carried out in the calss room." at bounding box center [426, 69] width 568 height 101
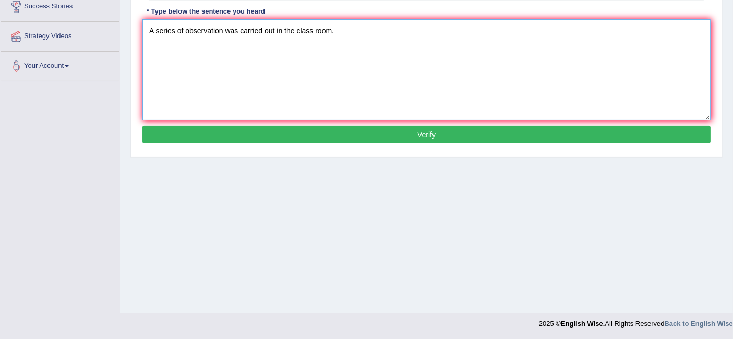
type textarea "A series of observation was carried out in the class room."
click at [336, 138] on button "Verify" at bounding box center [426, 135] width 568 height 18
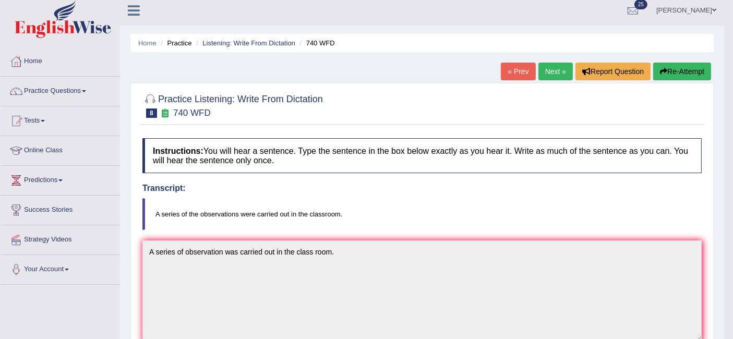
scroll to position [0, 0]
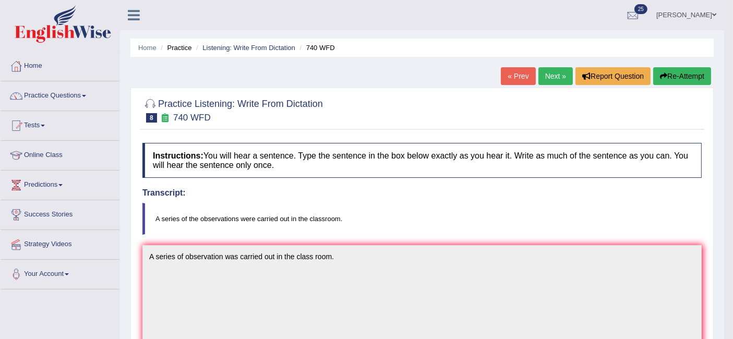
click at [559, 77] on link "Next »" at bounding box center [555, 76] width 34 height 18
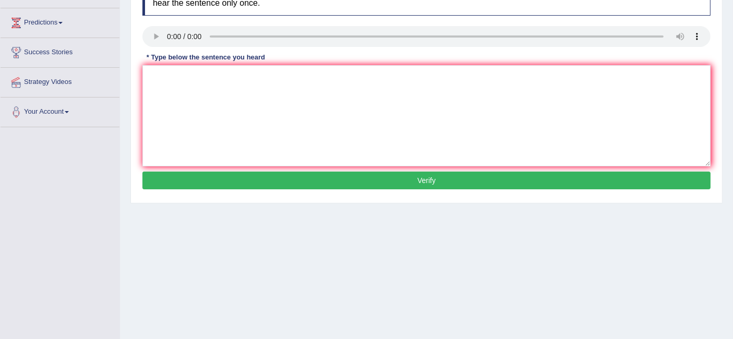
scroll to position [164, 0]
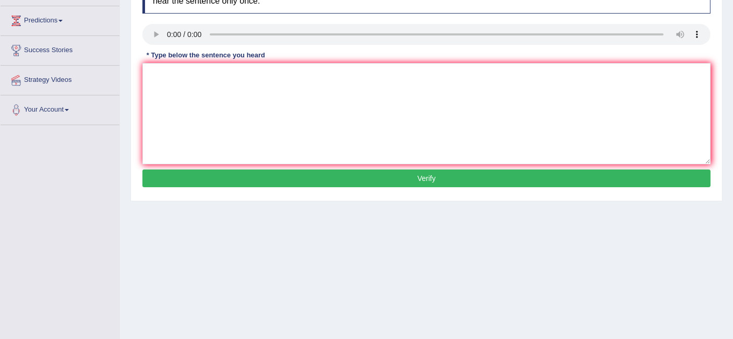
click at [460, 96] on textarea at bounding box center [426, 113] width 568 height 101
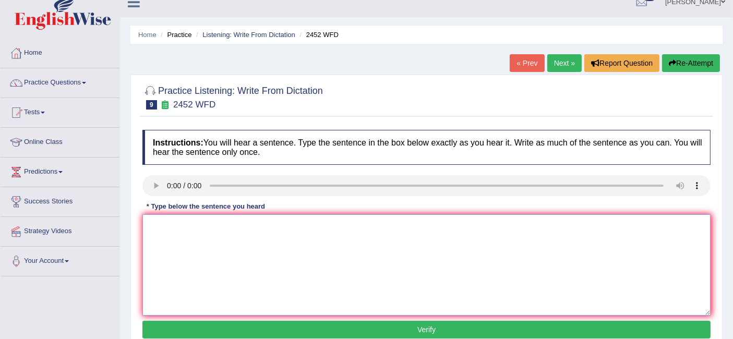
scroll to position [0, 0]
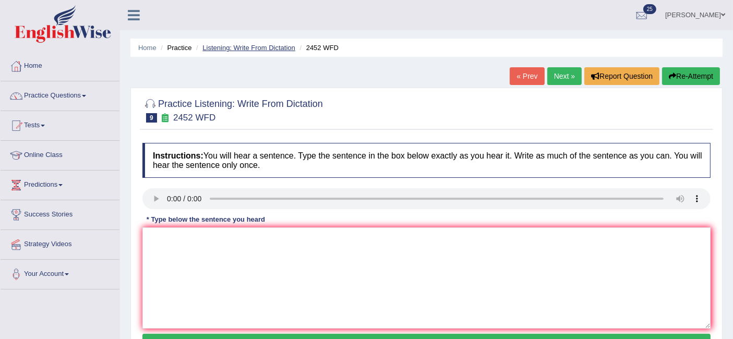
click at [261, 47] on link "Listening: Write From Dictation" at bounding box center [248, 48] width 93 height 8
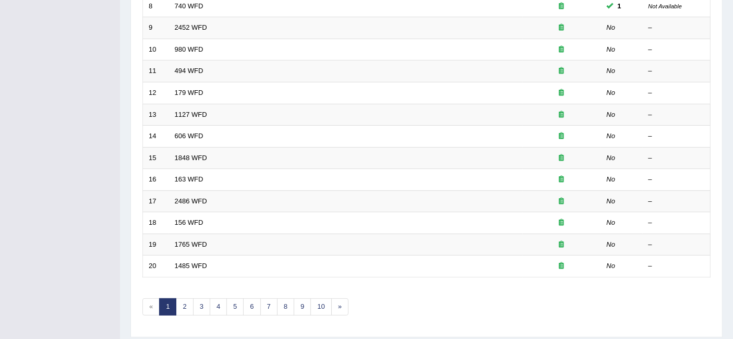
scroll to position [347, 0]
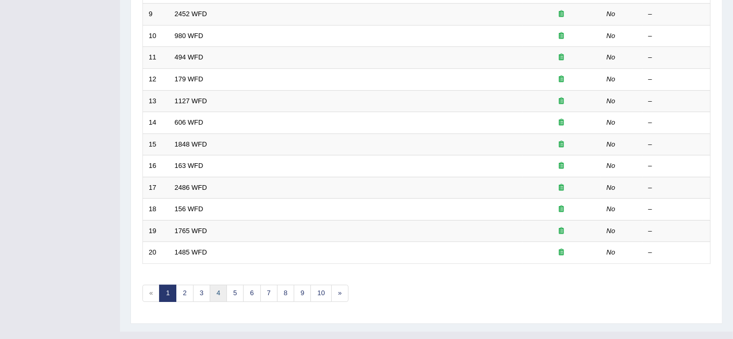
click at [216, 285] on link "4" at bounding box center [218, 293] width 17 height 17
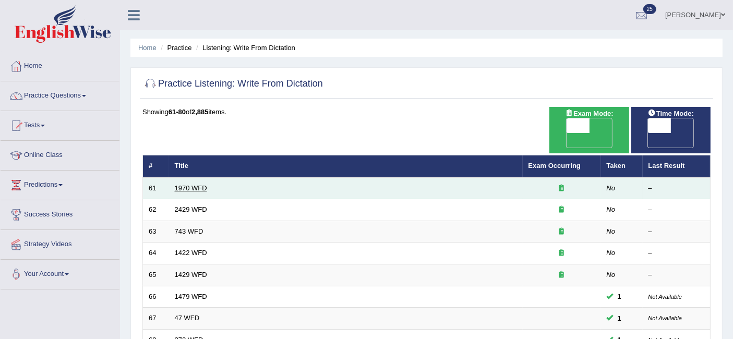
click at [202, 184] on link "1970 WFD" at bounding box center [191, 188] width 32 height 8
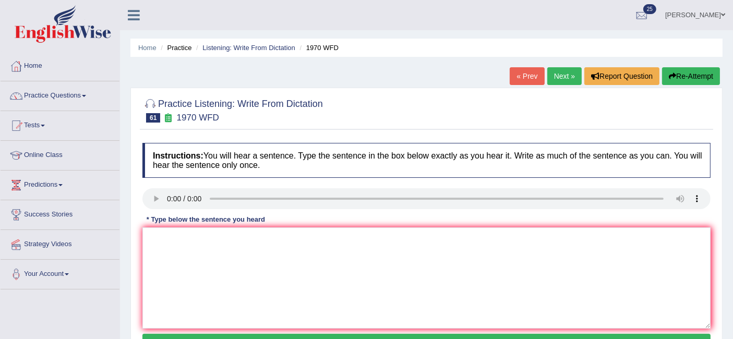
click at [232, 265] on textarea at bounding box center [426, 277] width 568 height 101
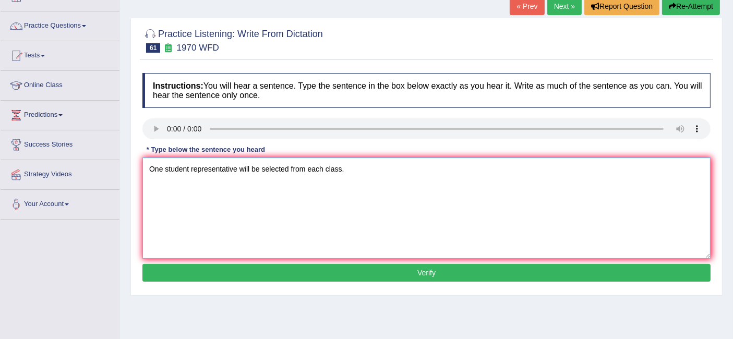
scroll to position [93, 0]
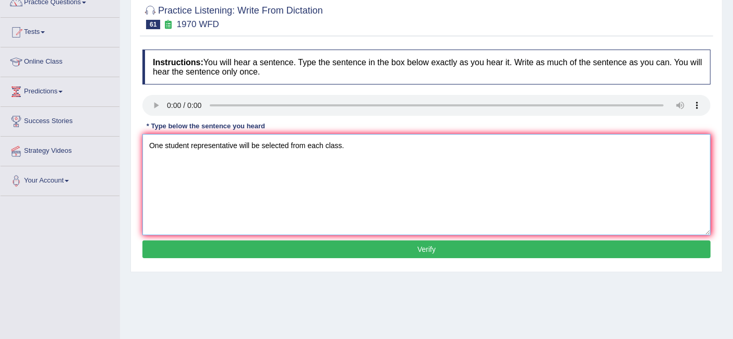
type textarea "One student representative will be selected from each class."
click at [432, 249] on button "Verify" at bounding box center [426, 249] width 568 height 18
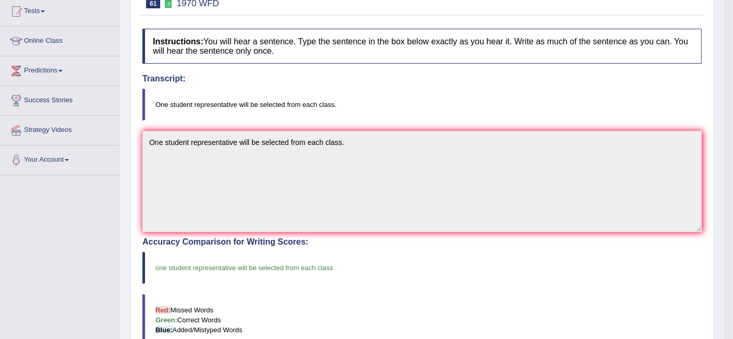
scroll to position [0, 0]
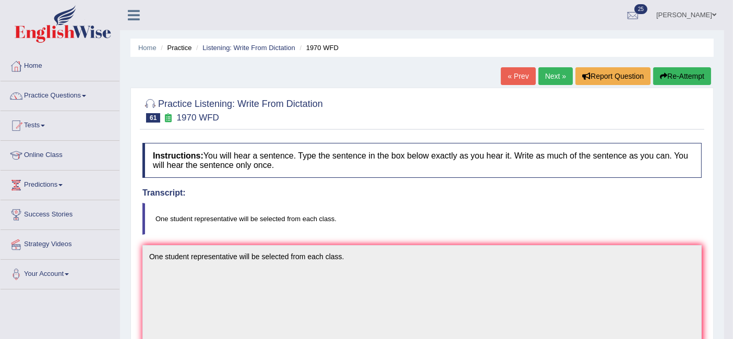
click at [551, 70] on link "Next »" at bounding box center [555, 76] width 34 height 18
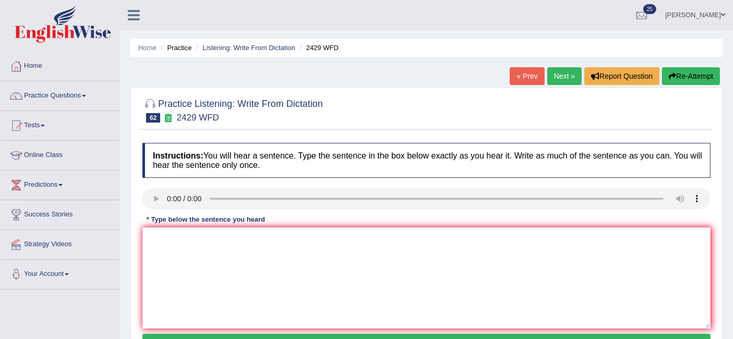
click at [232, 270] on textarea at bounding box center [426, 277] width 568 height 101
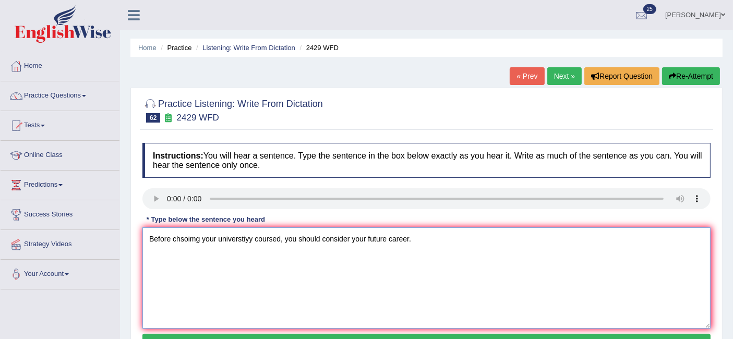
click at [198, 241] on textarea "Before chsoimg your universtiyy coursed, you should consider your future career." at bounding box center [426, 277] width 568 height 101
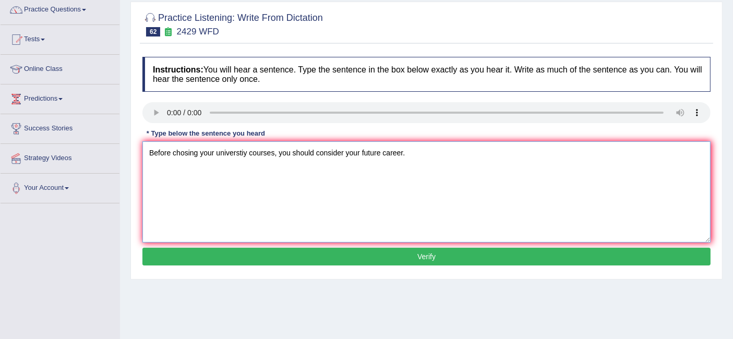
scroll to position [124, 0]
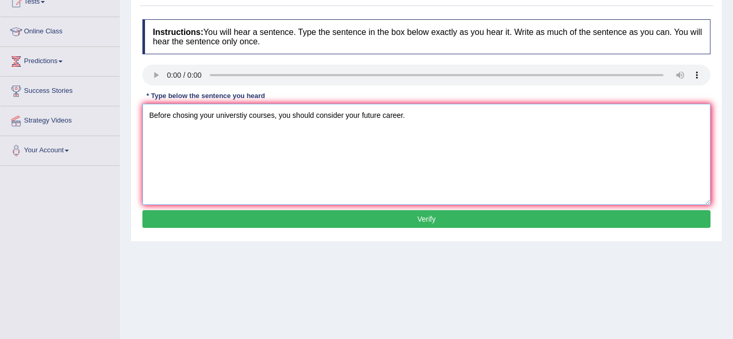
click at [279, 107] on textarea "Before chosing your universtiy courses, you should consider your future career." at bounding box center [426, 154] width 568 height 101
type textarea "Before chosing your universtiy courses you should consider your future career."
click at [421, 210] on button "Verify" at bounding box center [426, 219] width 568 height 18
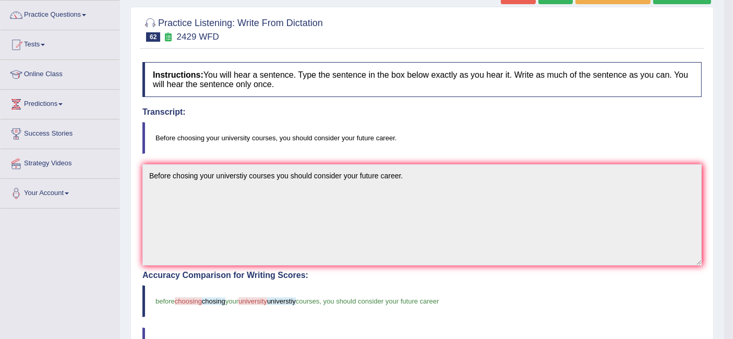
scroll to position [41, 0]
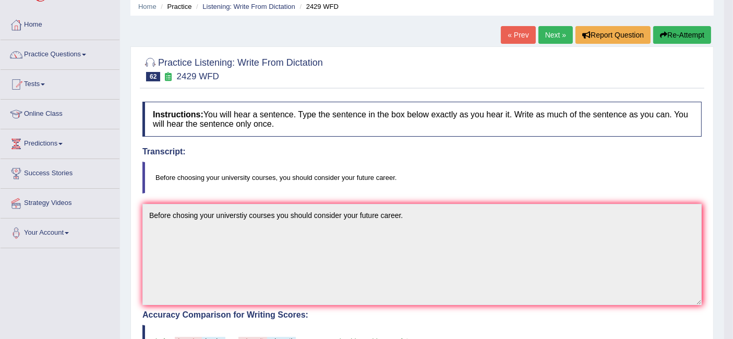
click at [73, 62] on link "Practice Questions" at bounding box center [60, 53] width 119 height 26
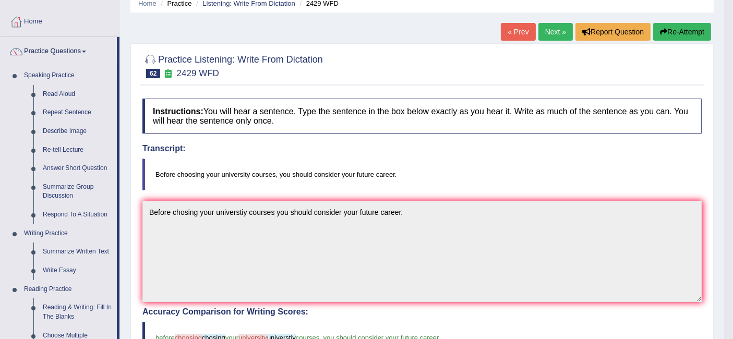
scroll to position [0, 0]
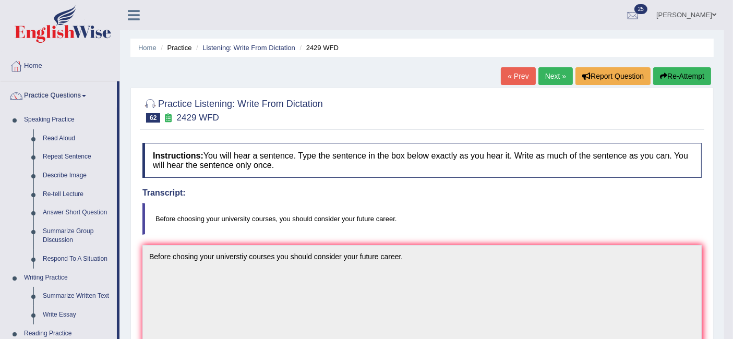
click at [86, 95] on span at bounding box center [84, 96] width 4 height 2
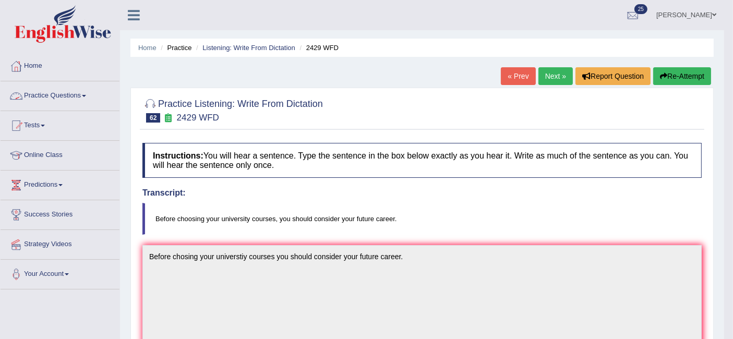
click at [56, 132] on link "Tests" at bounding box center [60, 124] width 119 height 26
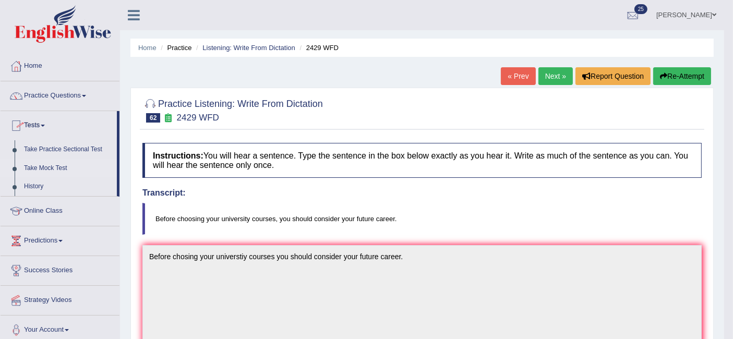
click at [64, 173] on link "Take Mock Test" at bounding box center [68, 168] width 98 height 19
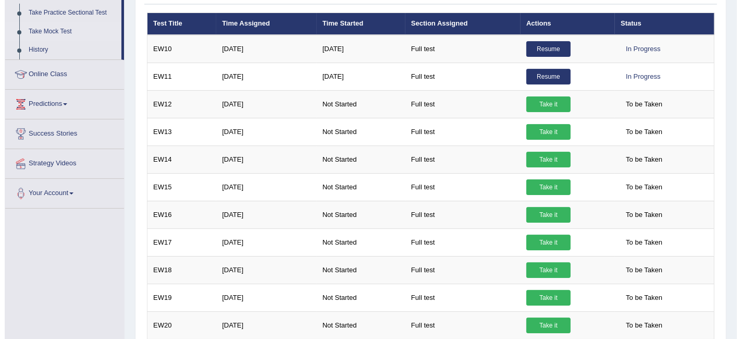
scroll to position [132, 0]
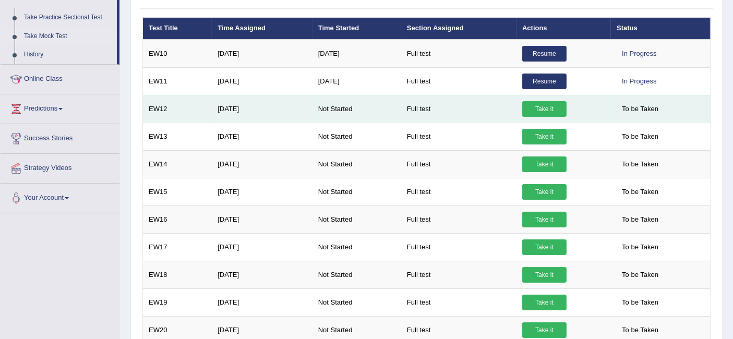
click at [543, 108] on link "Take it" at bounding box center [544, 109] width 44 height 16
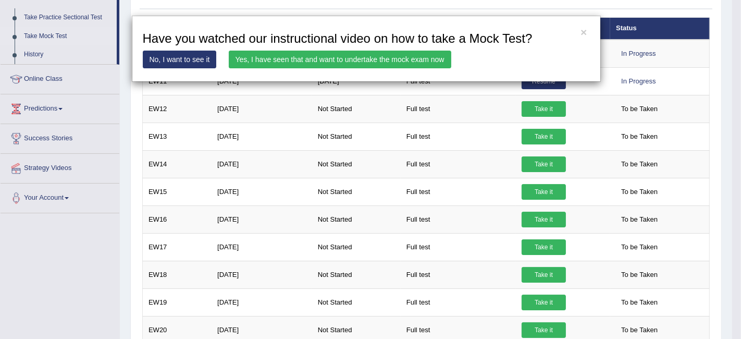
click at [323, 64] on link "Yes, I have seen that and want to undertake the mock exam now" at bounding box center [340, 60] width 223 height 18
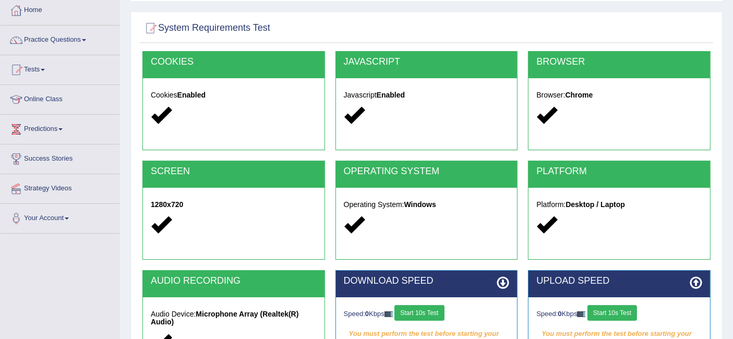
scroll to position [149, 0]
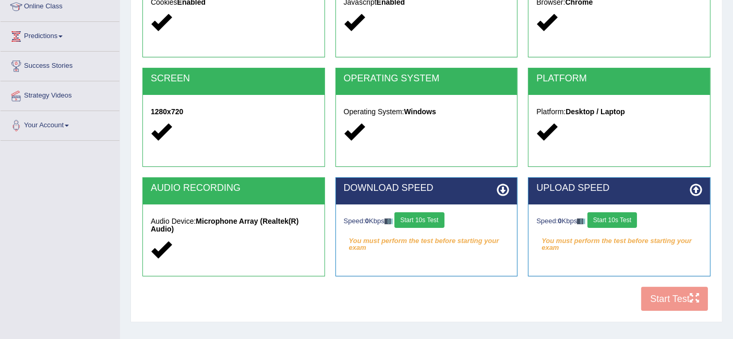
click at [435, 217] on button "Start 10s Test" at bounding box center [419, 220] width 50 height 16
click at [614, 220] on button "Start 10s Test" at bounding box center [612, 220] width 50 height 16
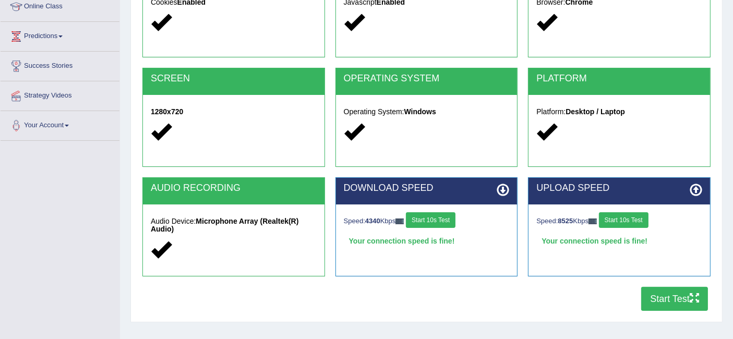
click at [665, 300] on button "Start Test" at bounding box center [674, 299] width 67 height 24
